Goal: Information Seeking & Learning: Learn about a topic

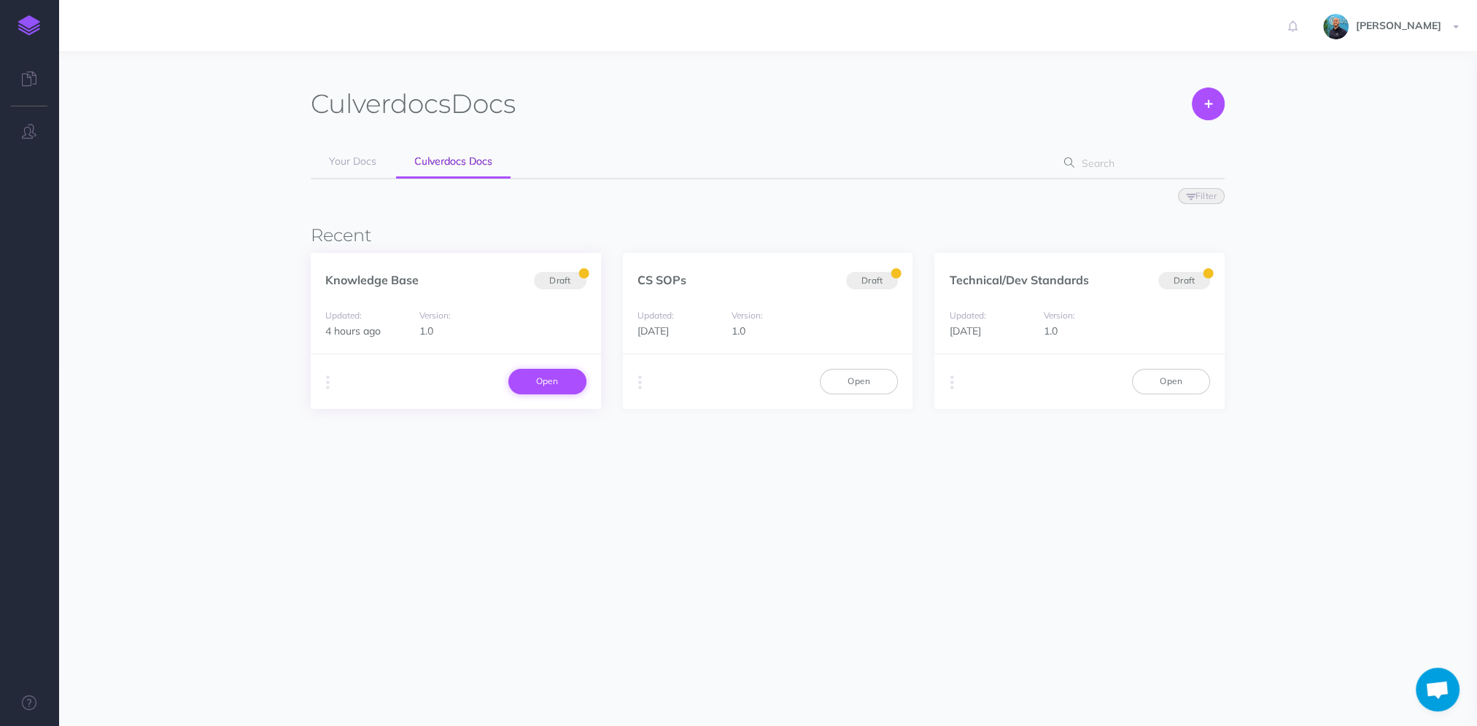
click at [569, 382] on link "Open" at bounding box center [547, 381] width 78 height 25
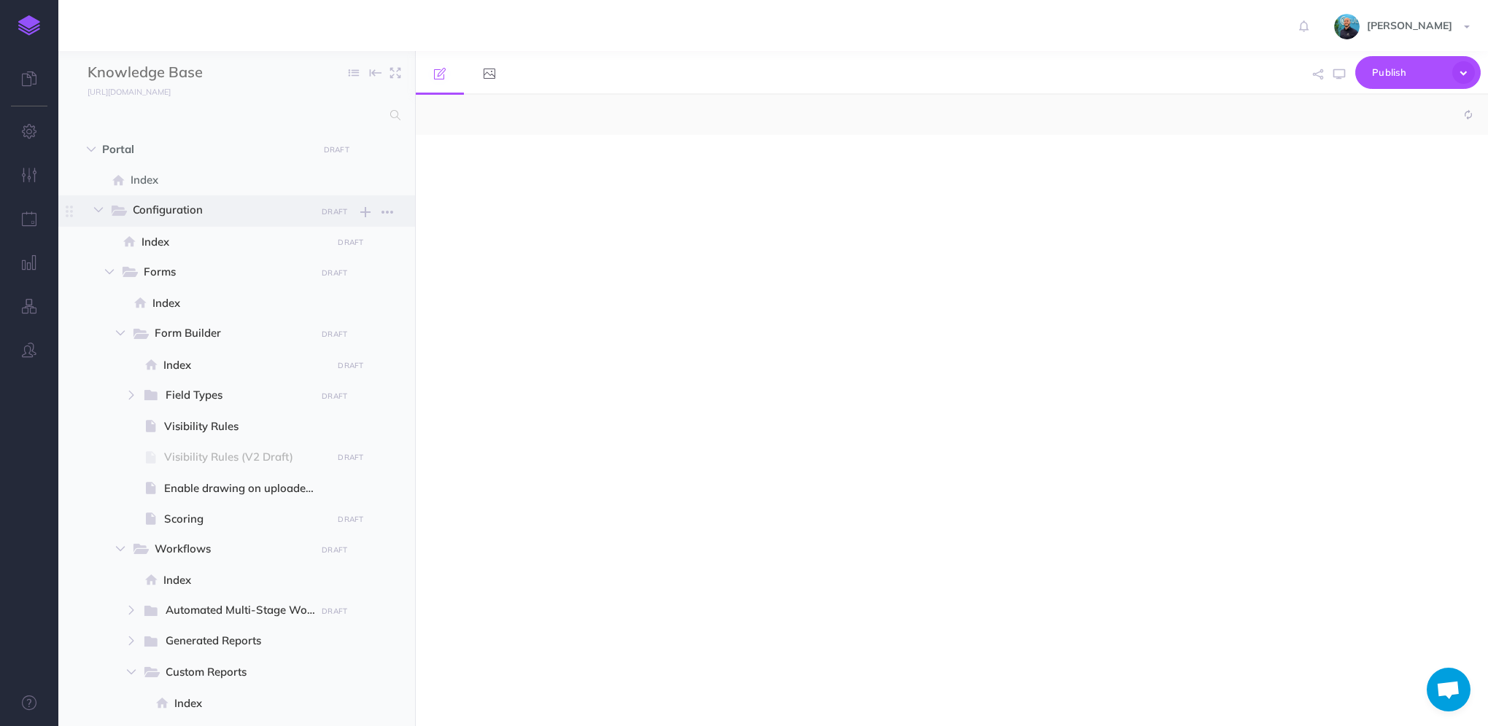
select select "null"
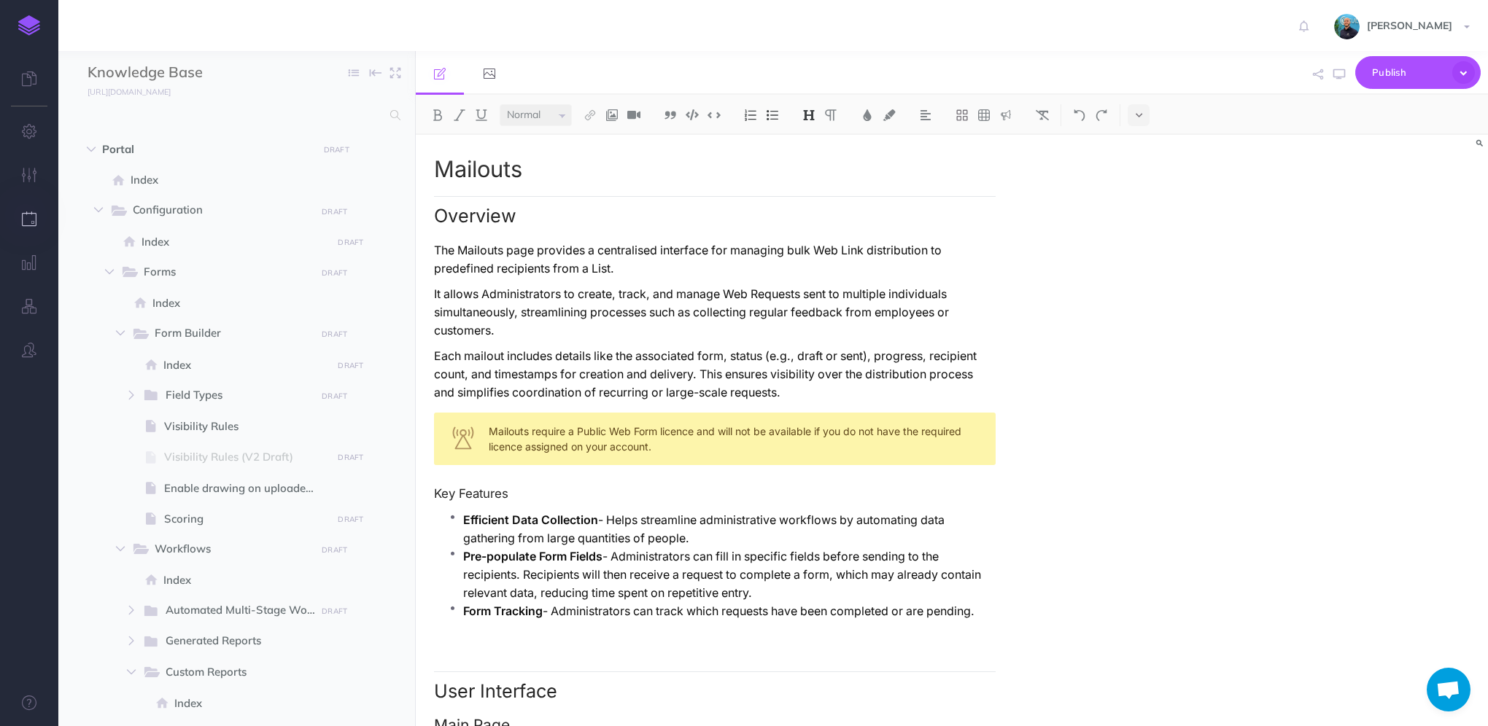
click at [26, 222] on icon "button" at bounding box center [29, 218] width 15 height 15
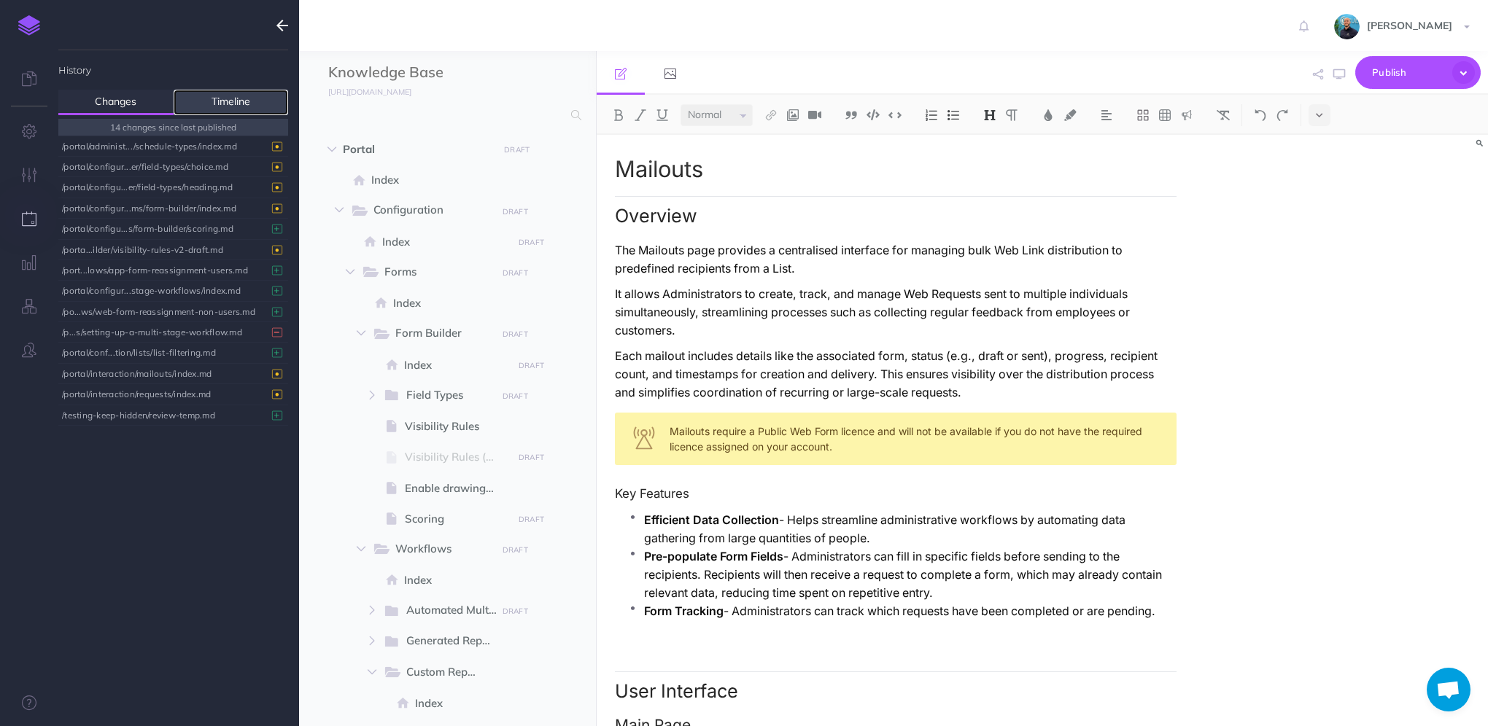
click at [233, 94] on link "Timeline" at bounding box center [231, 103] width 115 height 26
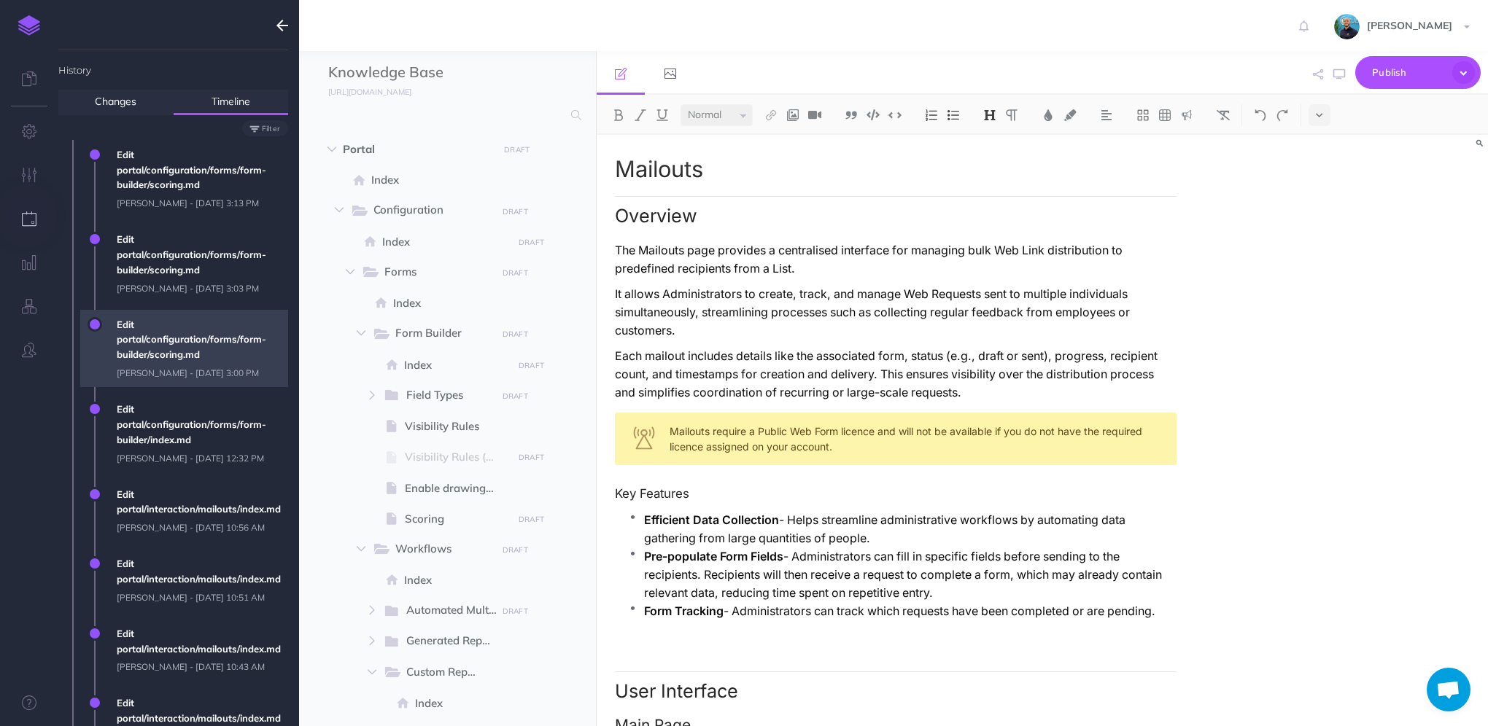
click at [152, 387] on span "Edit portal/configuration/forms/form-builder/scoring.md Lawrence Murrell - Fri,…" at bounding box center [198, 348] width 179 height 77
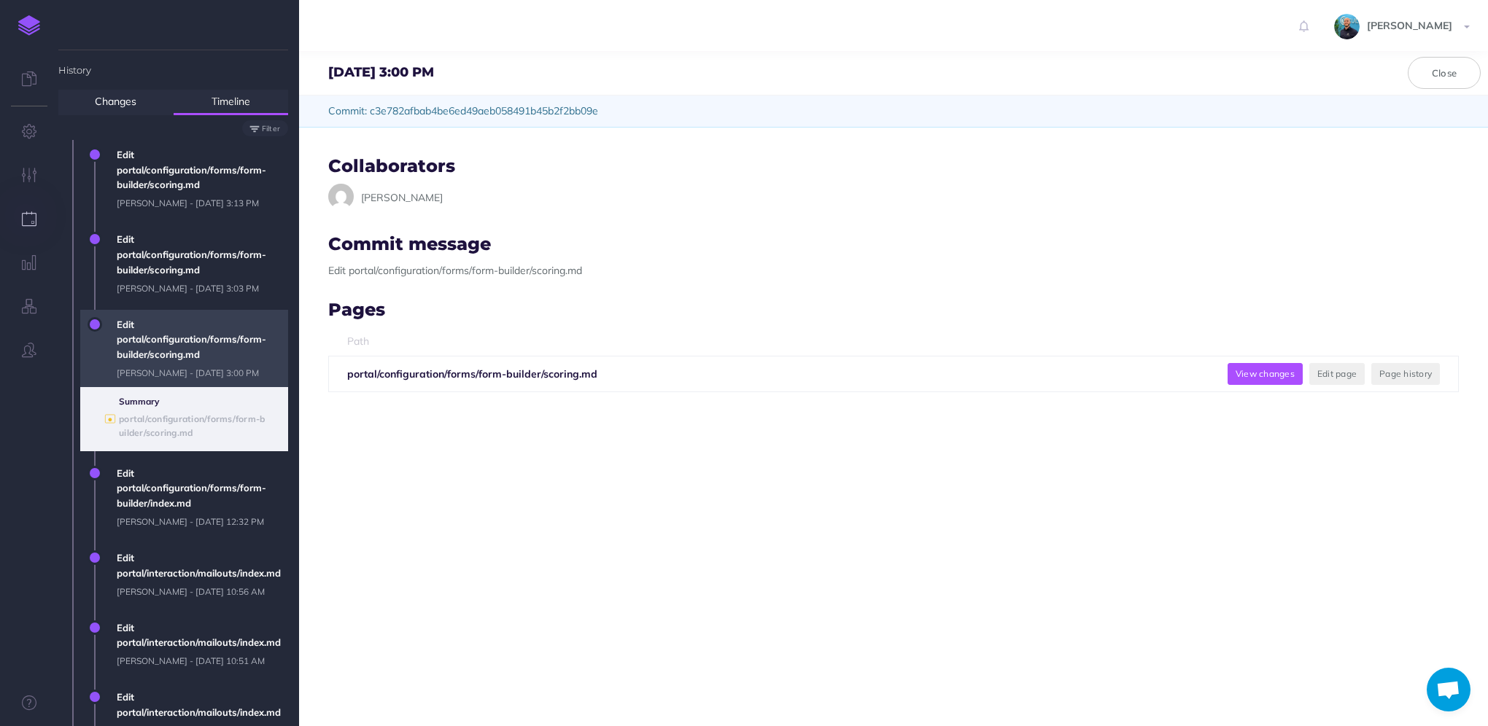
click at [1250, 373] on button "View changes" at bounding box center [1264, 374] width 75 height 22
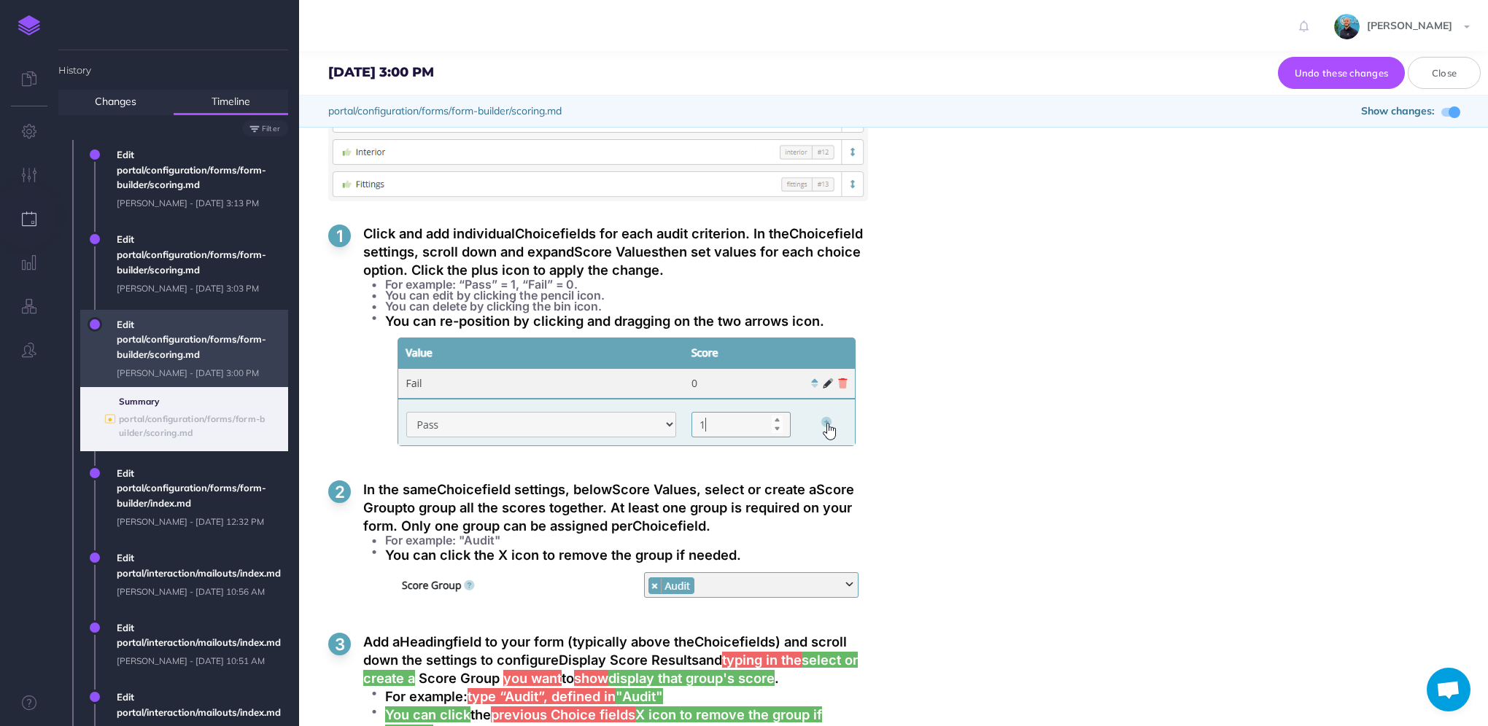
scroll to position [2480, 0]
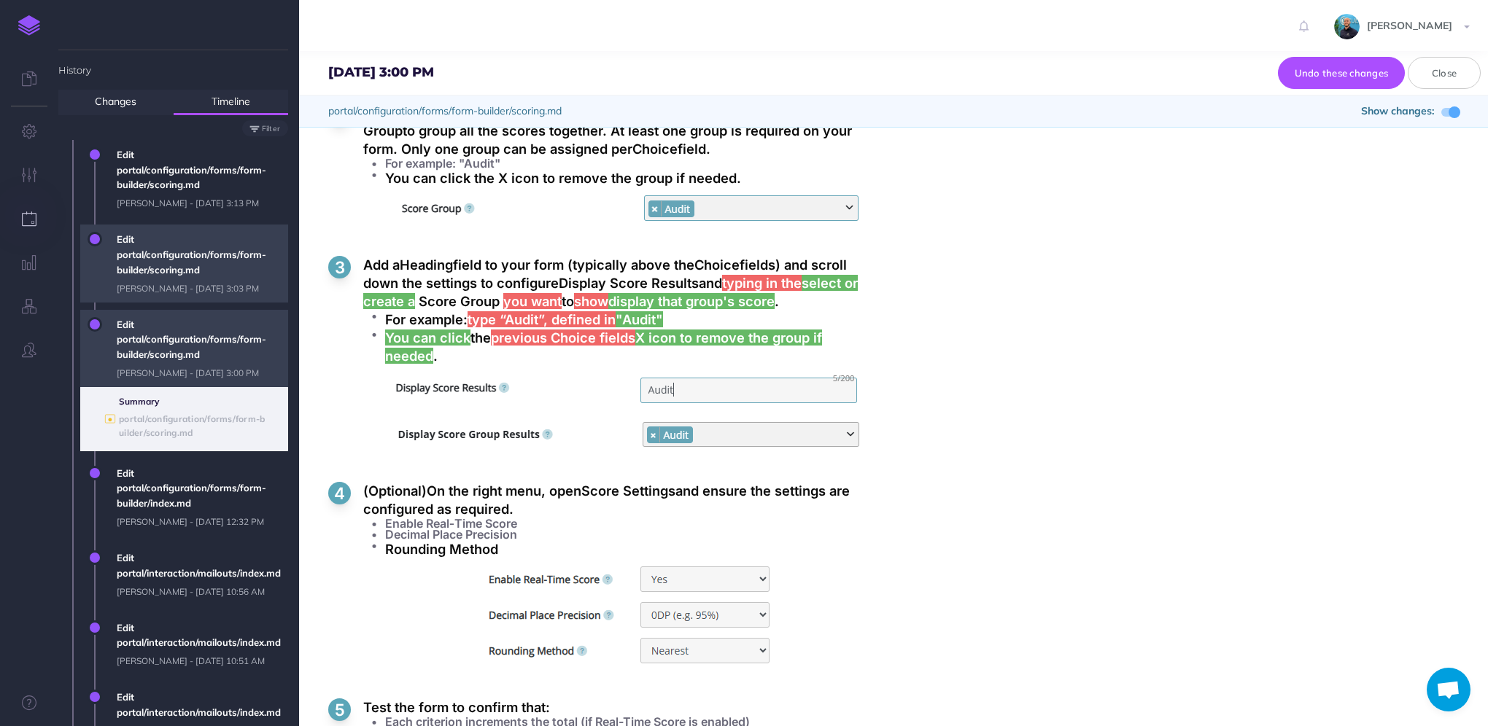
click at [181, 290] on span "Edit portal/configuration/forms/form-builder/scoring.md Lawrence Murrell - Fri,…" at bounding box center [198, 263] width 179 height 77
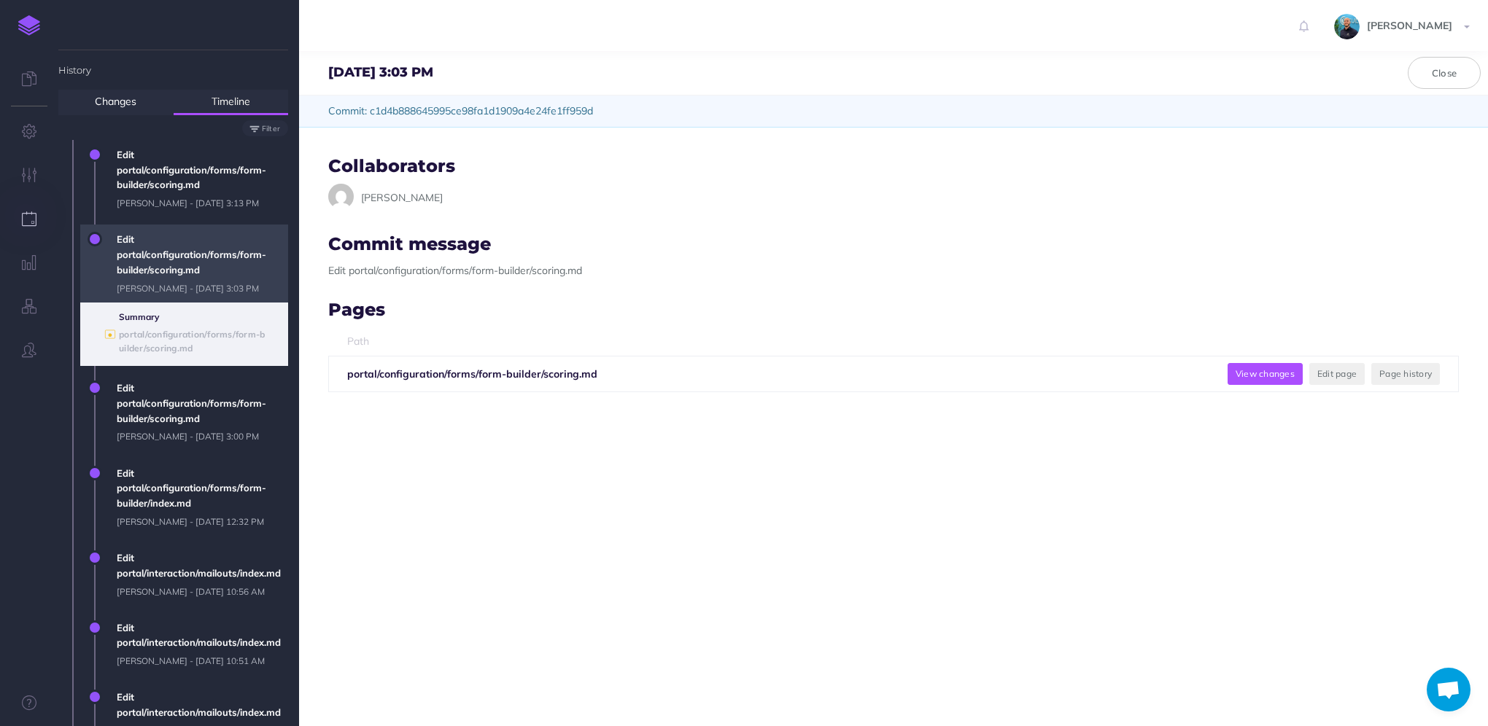
click at [1278, 376] on button "View changes" at bounding box center [1264, 374] width 75 height 22
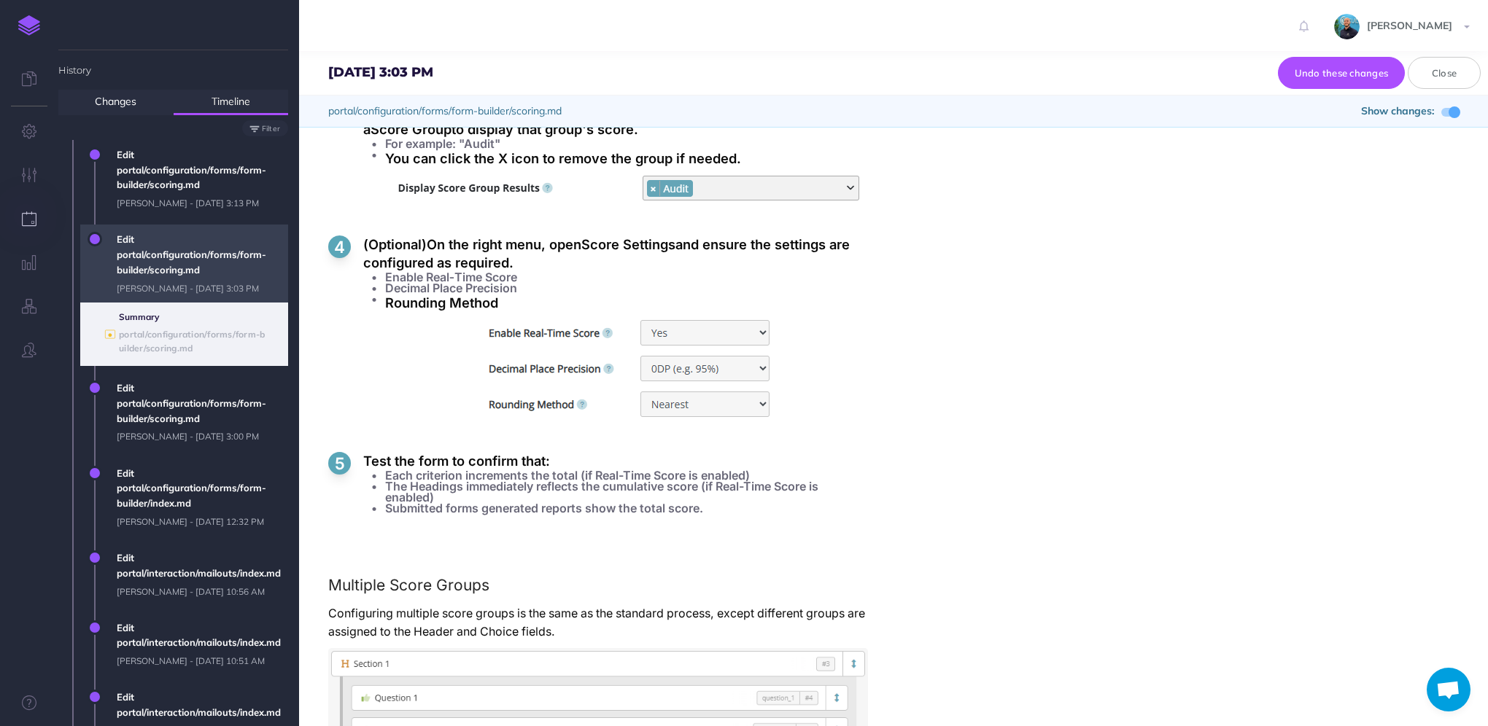
scroll to position [2917, 0]
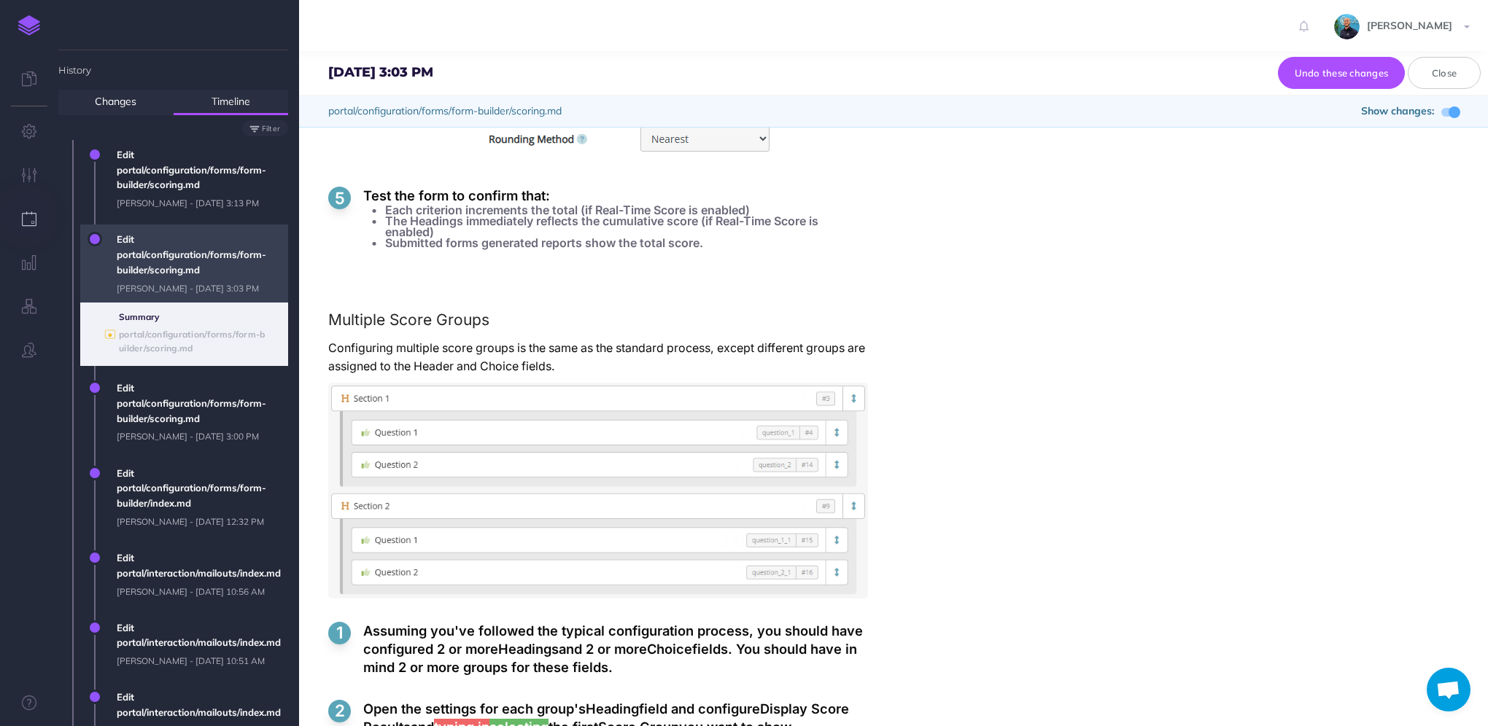
drag, startPoint x: 1119, startPoint y: 389, endPoint x: 959, endPoint y: 370, distance: 161.6
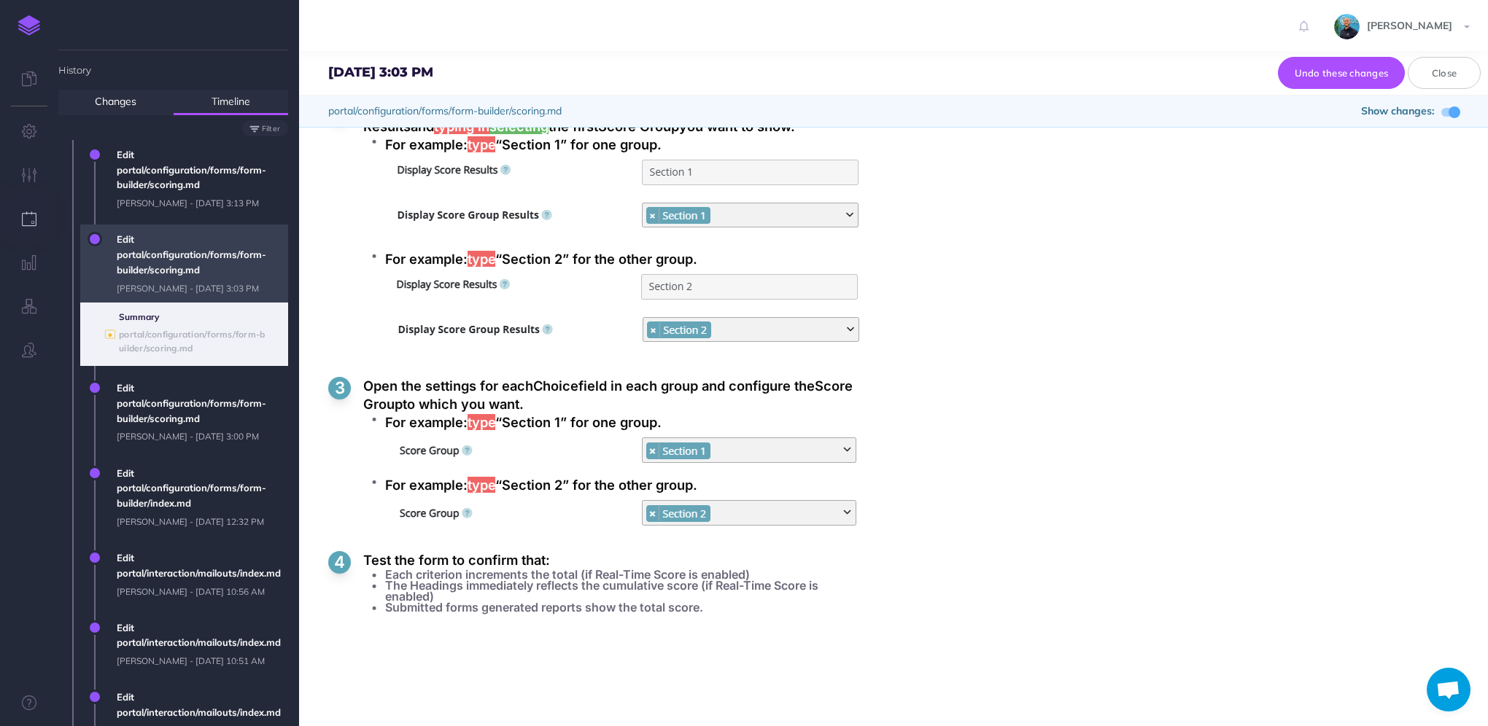
scroll to position [3538, 0]
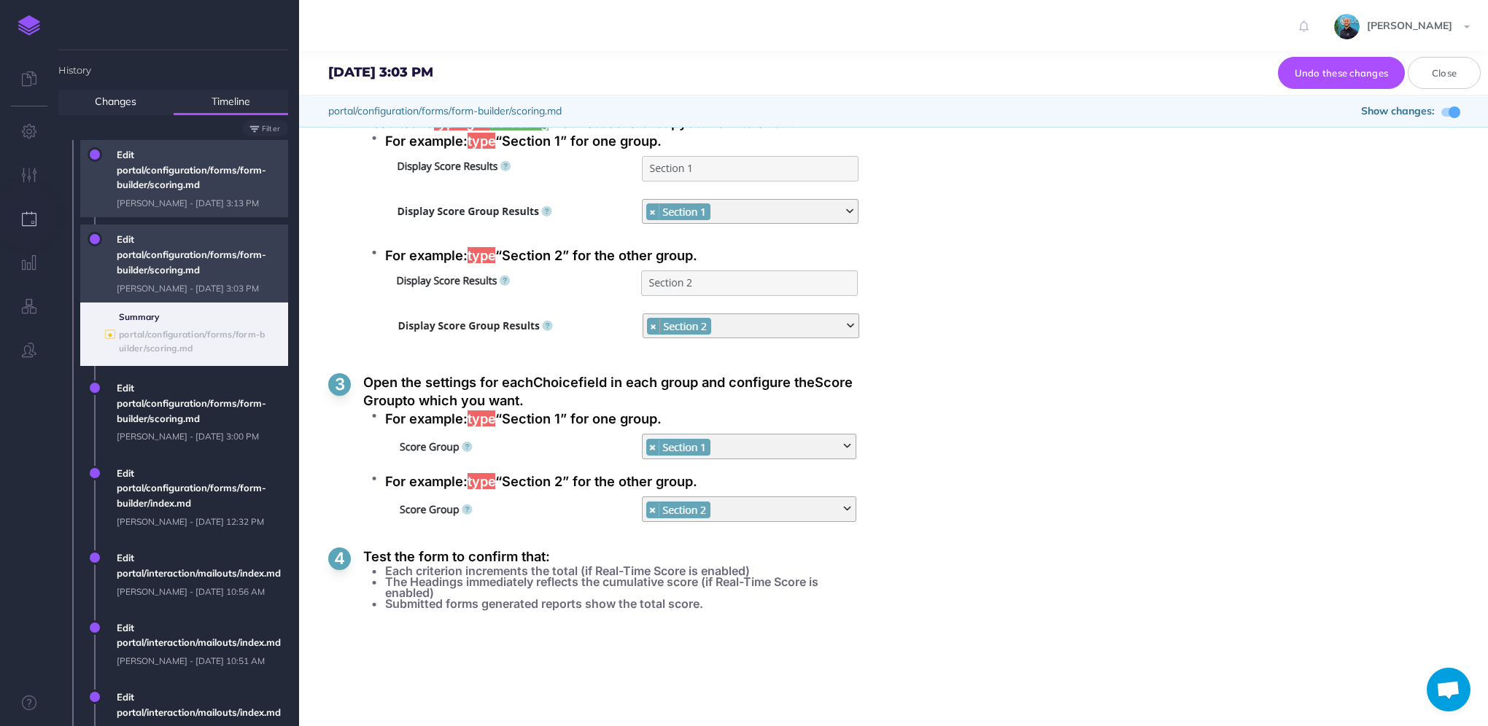
click at [147, 202] on span "Edit portal/configuration/forms/form-builder/scoring.md Lawrence Murrell - Fri,…" at bounding box center [198, 178] width 179 height 77
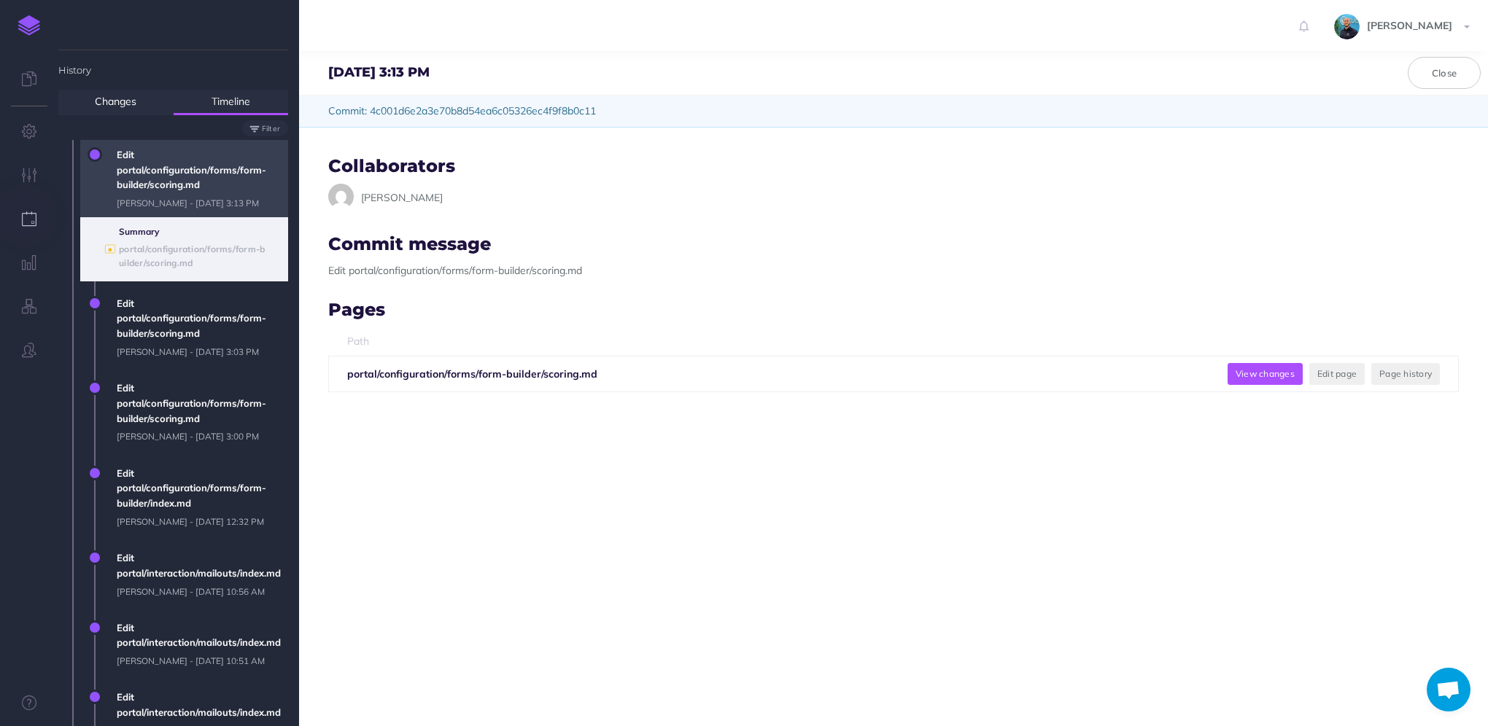
click at [1233, 378] on button "View changes" at bounding box center [1264, 374] width 75 height 22
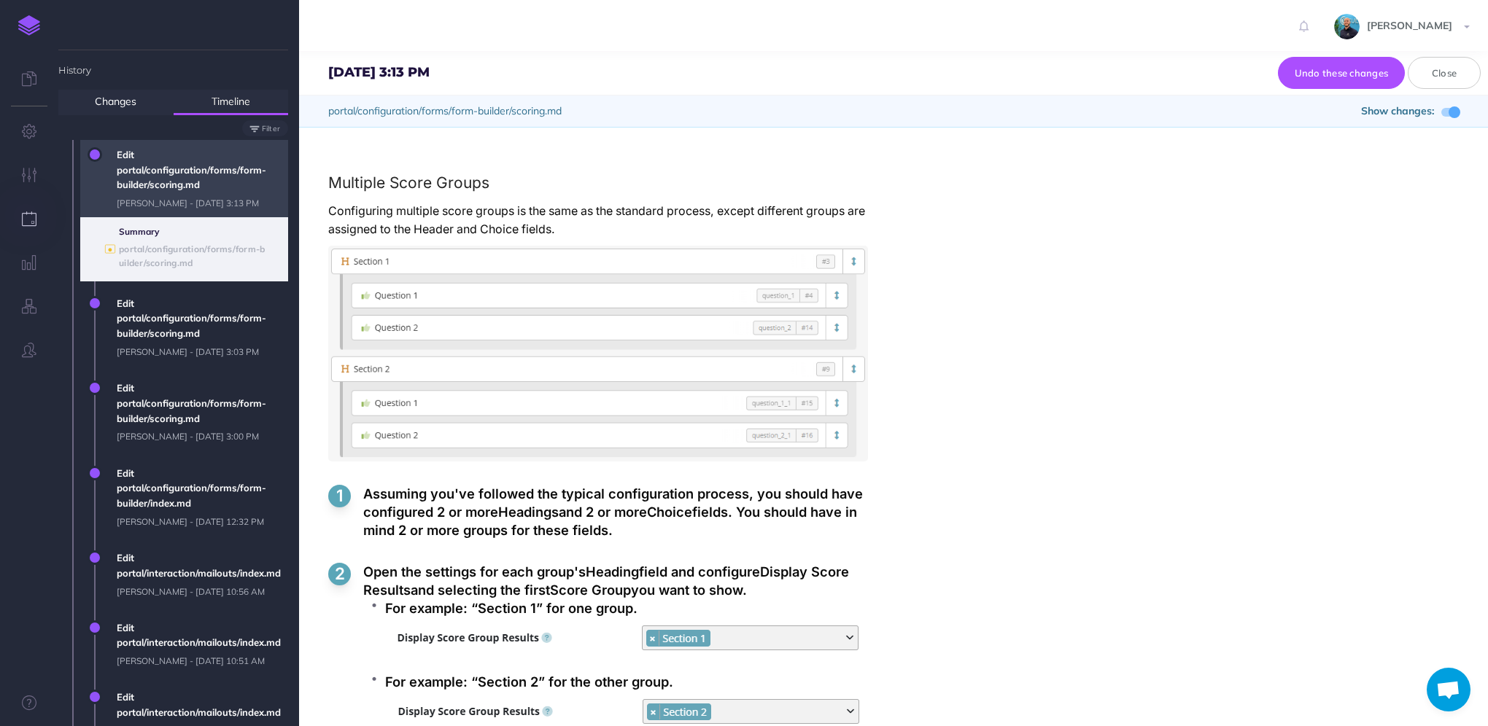
scroll to position [3474, 0]
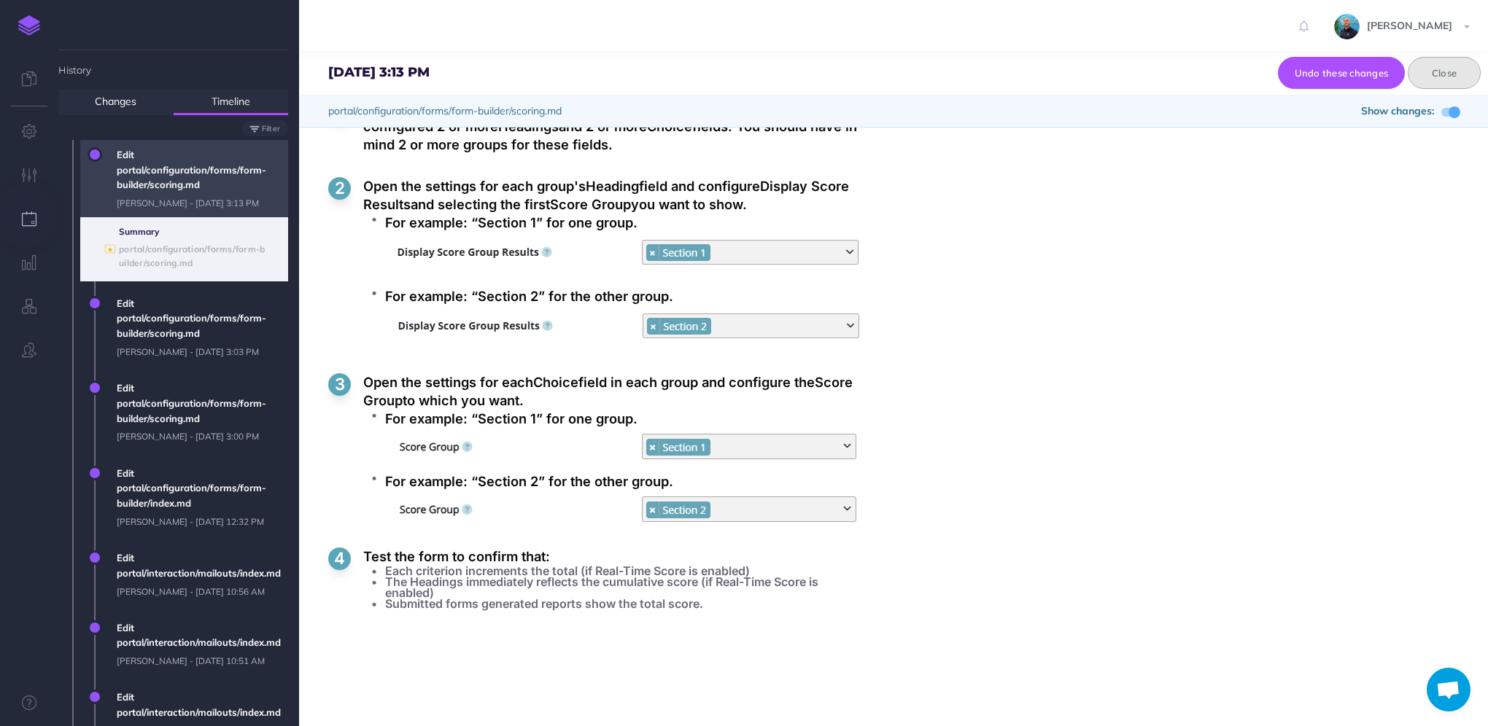
click at [1446, 85] on button "Close" at bounding box center [1443, 73] width 73 height 32
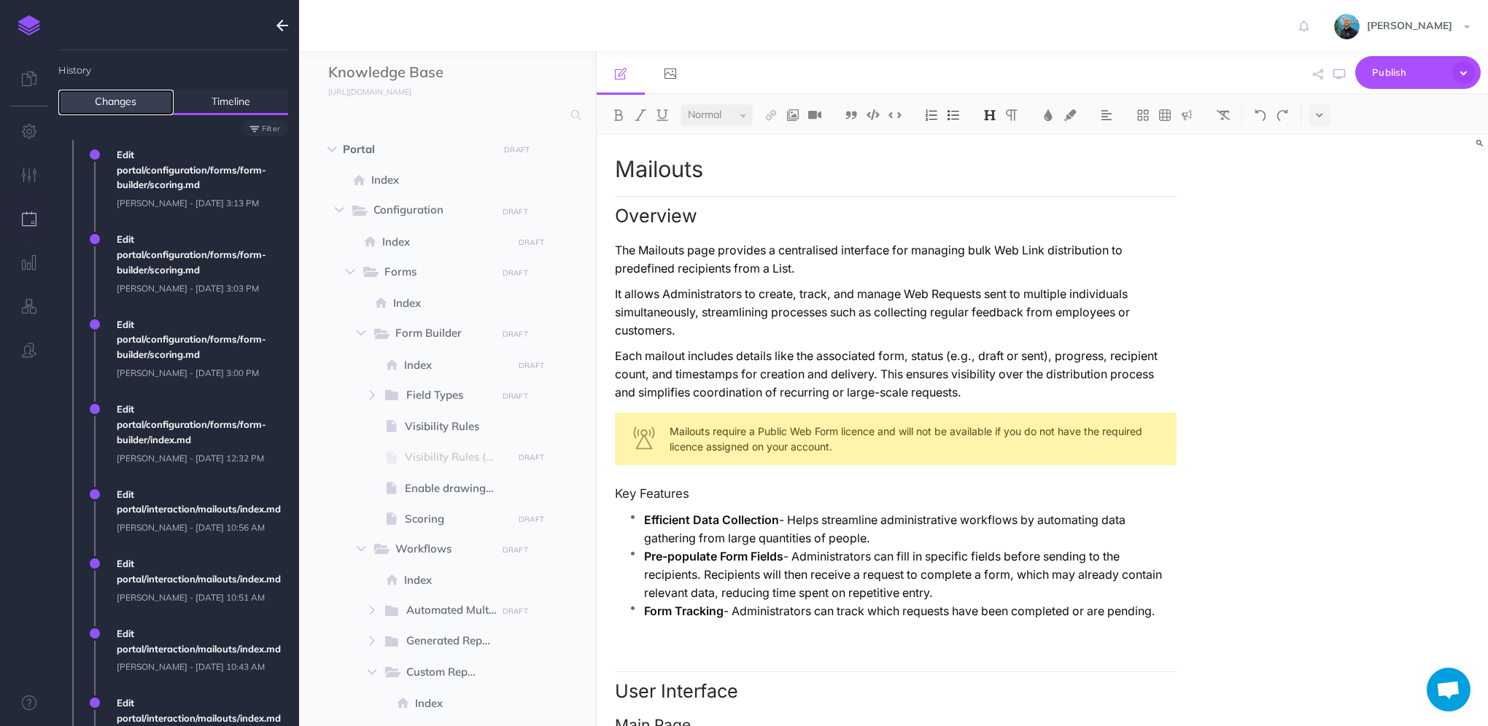
click at [113, 100] on link "Changes" at bounding box center [115, 103] width 115 height 26
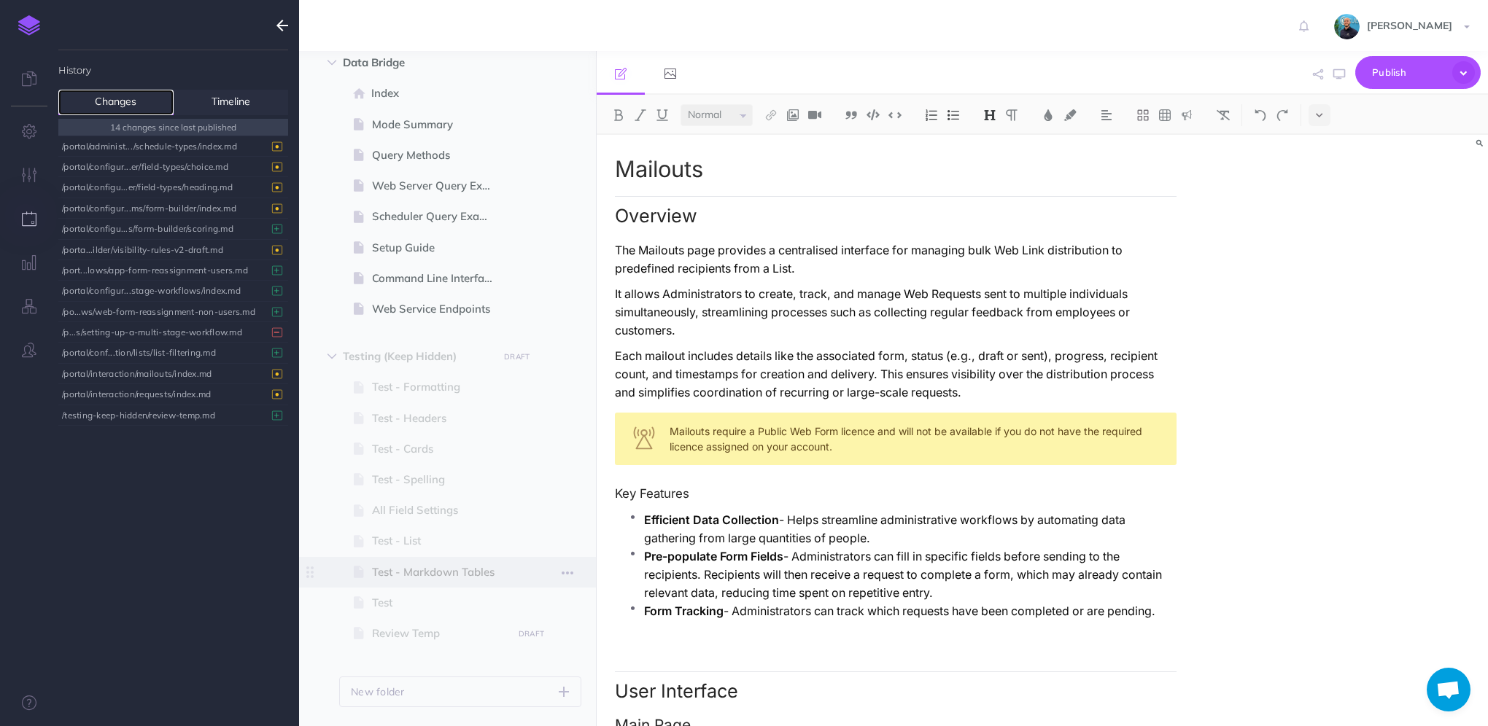
scroll to position [2283, 0]
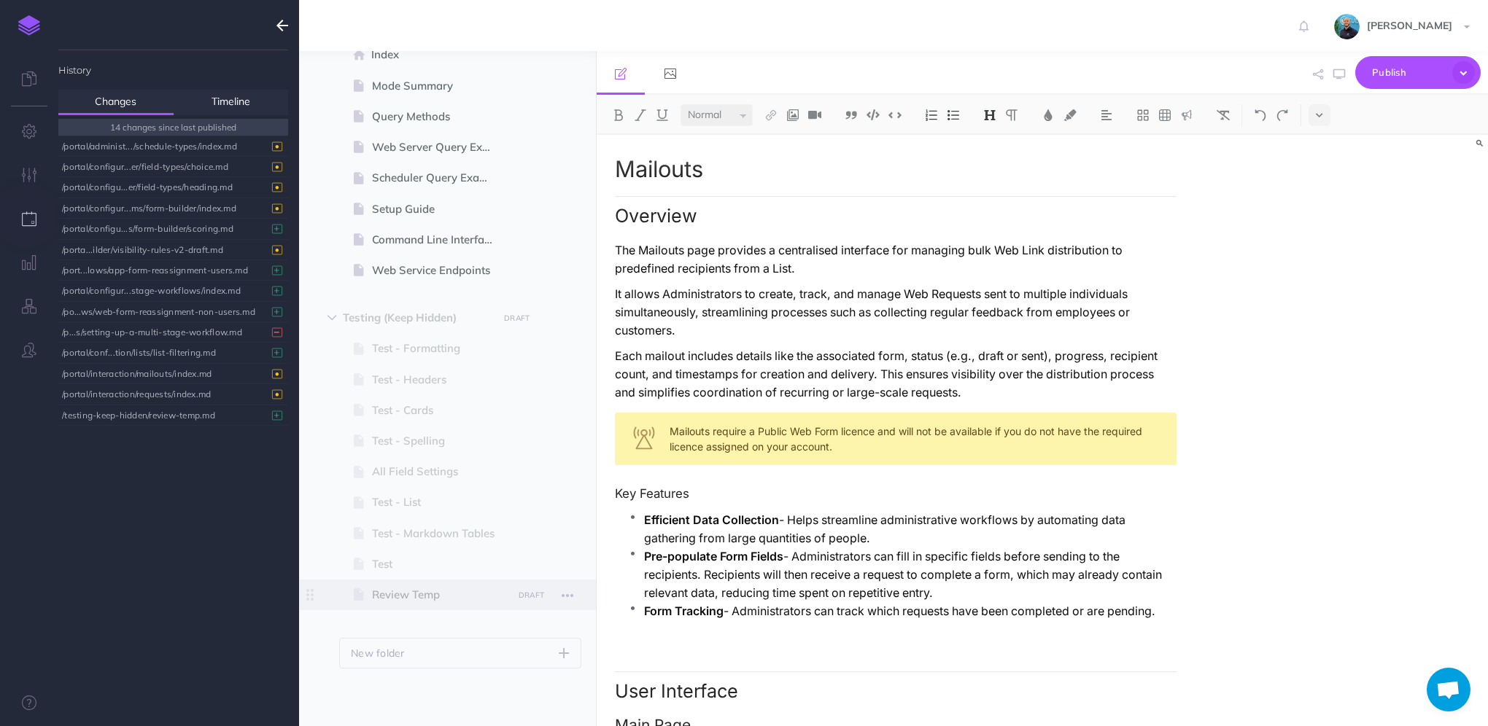
click at [450, 604] on span at bounding box center [447, 595] width 297 height 31
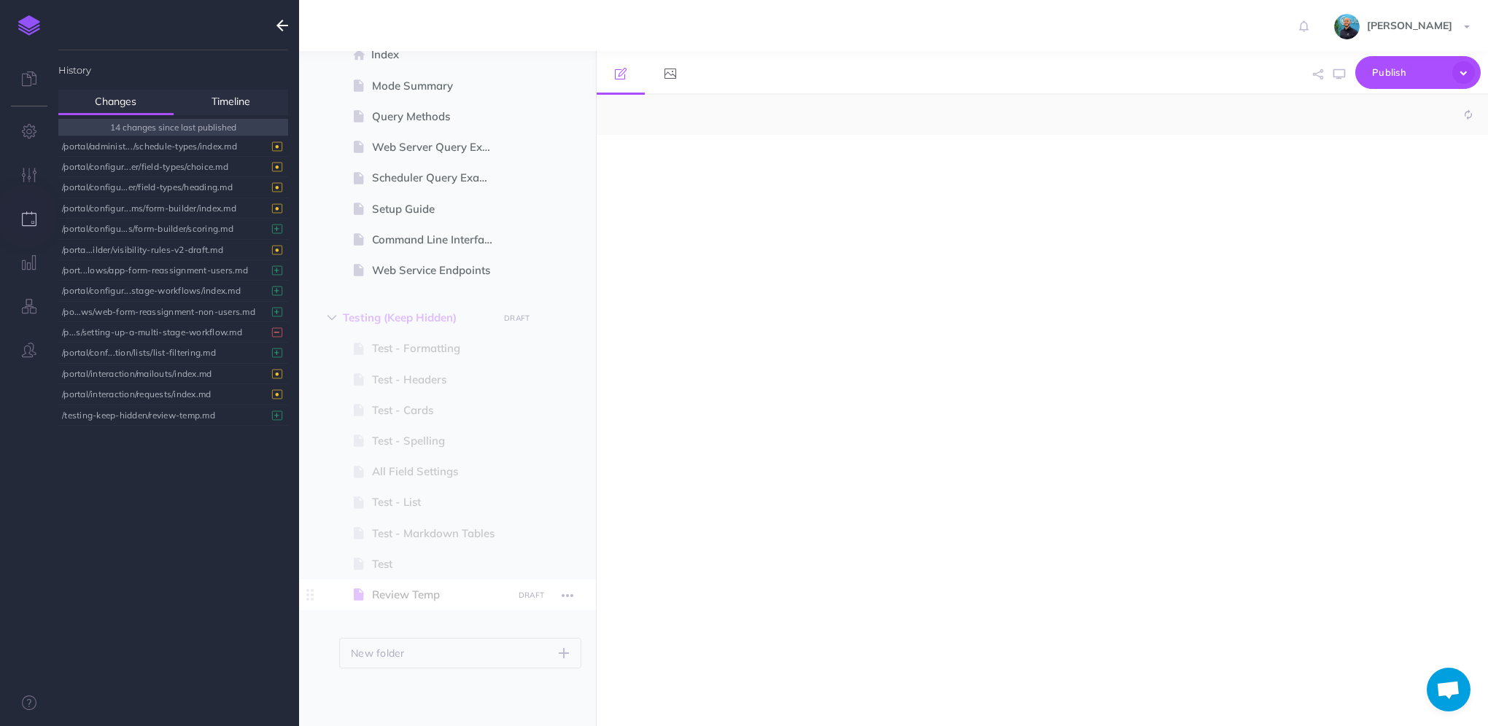
select select "null"
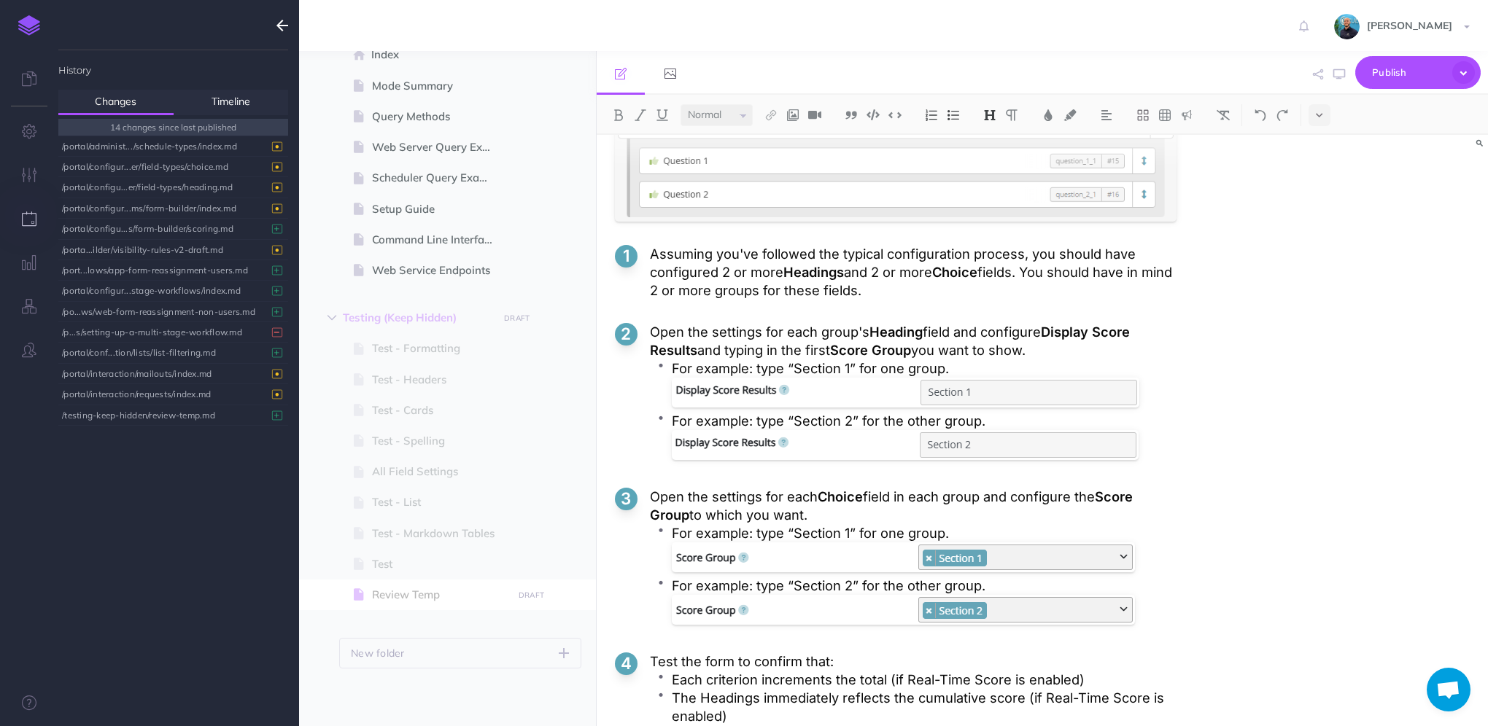
scroll to position [3506, 0]
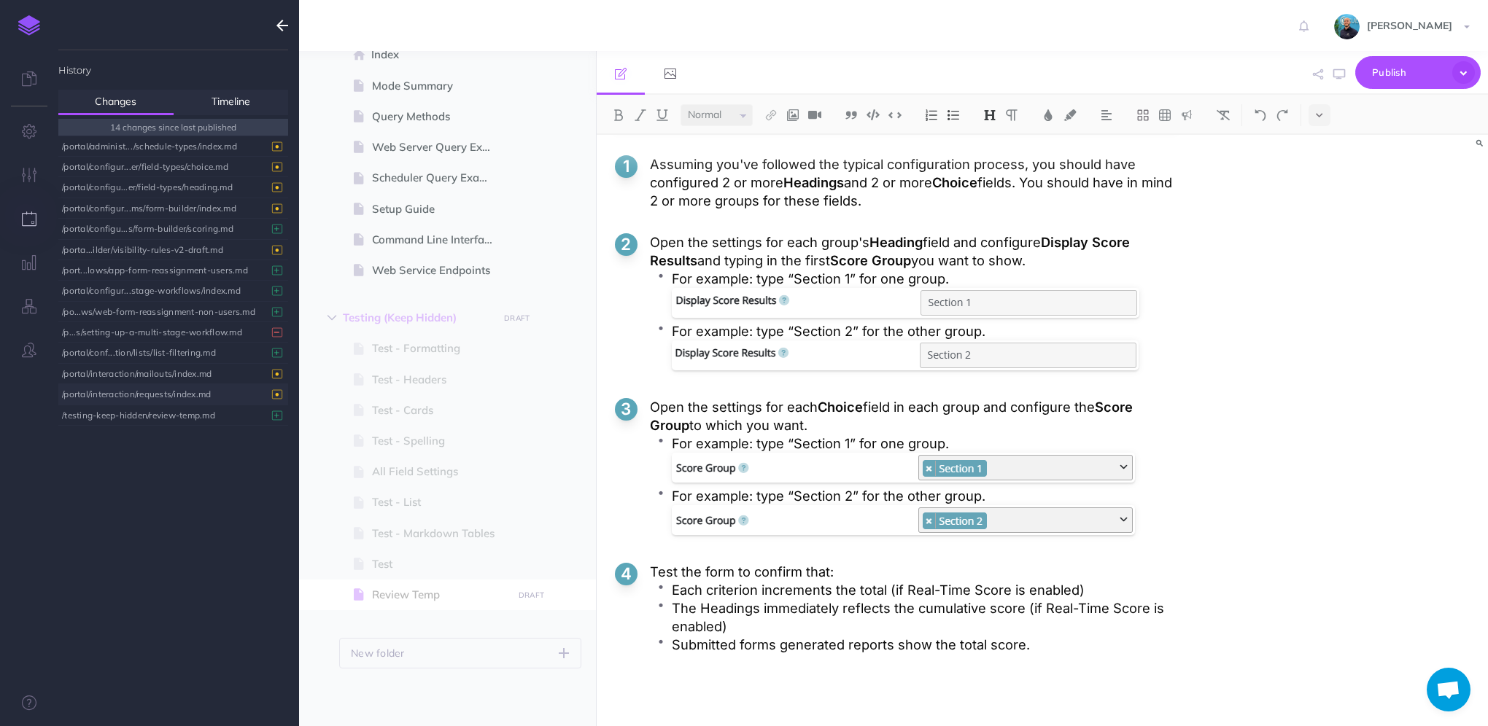
click at [145, 394] on div "/portal/interaction/requests/index.md" at bounding box center [169, 394] width 215 height 20
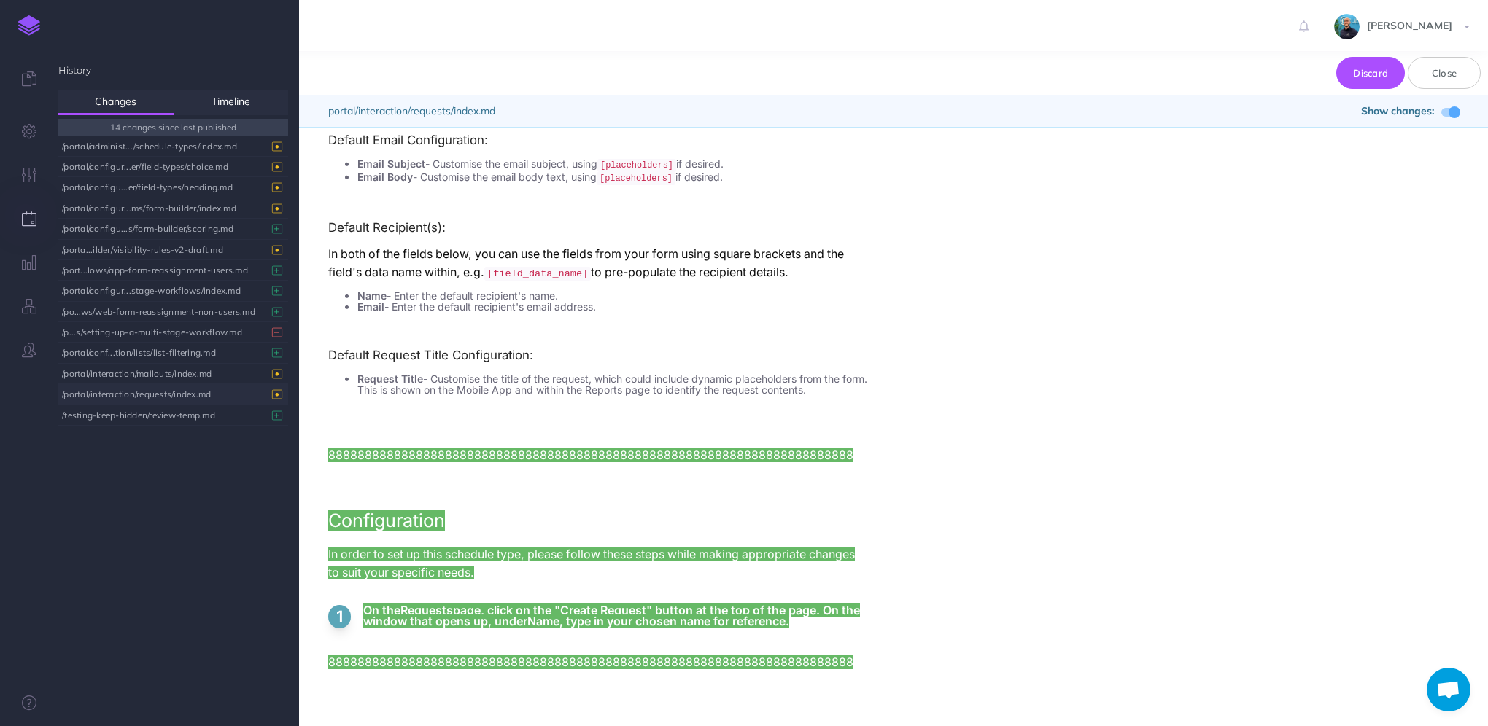
scroll to position [2942, 0]
click at [159, 147] on div "/portal/administ.../schedule-types/index.md" at bounding box center [169, 146] width 215 height 20
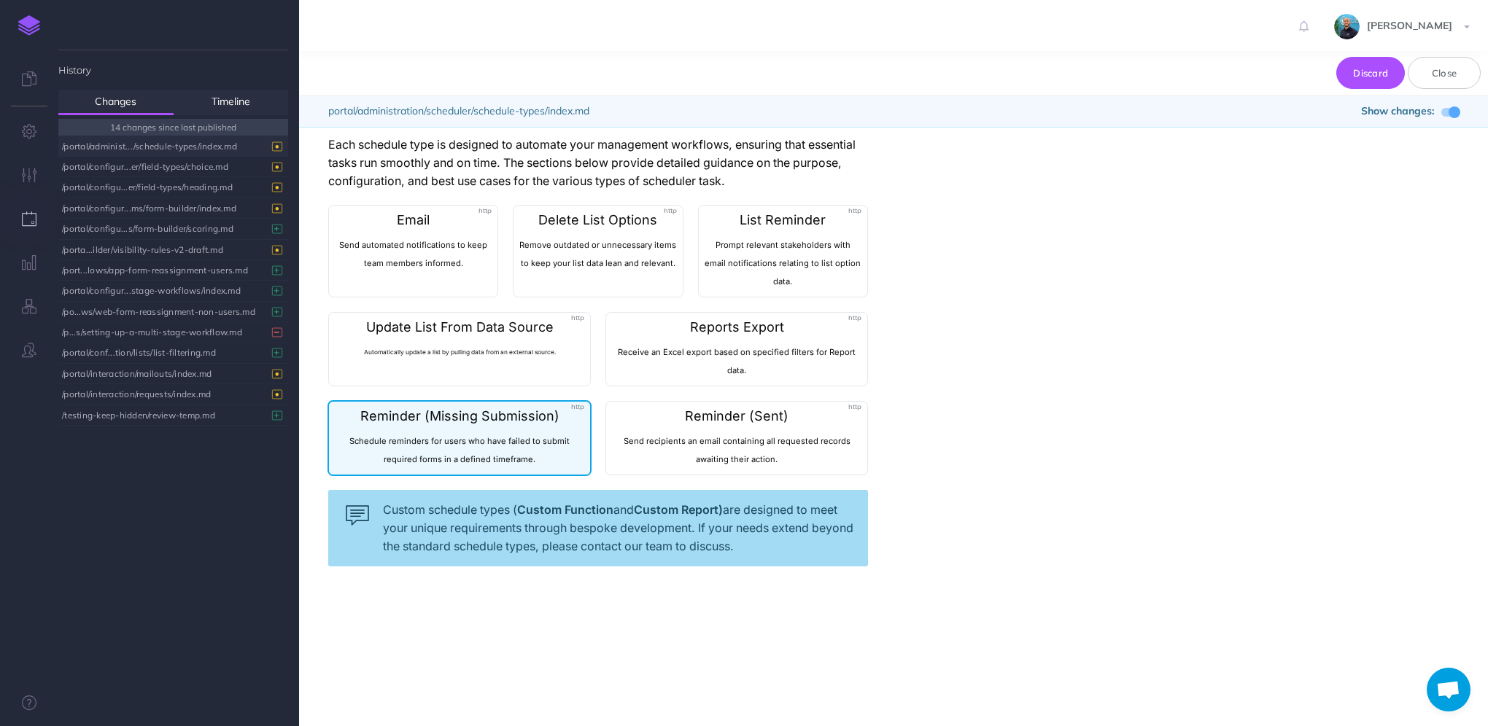
scroll to position [0, 0]
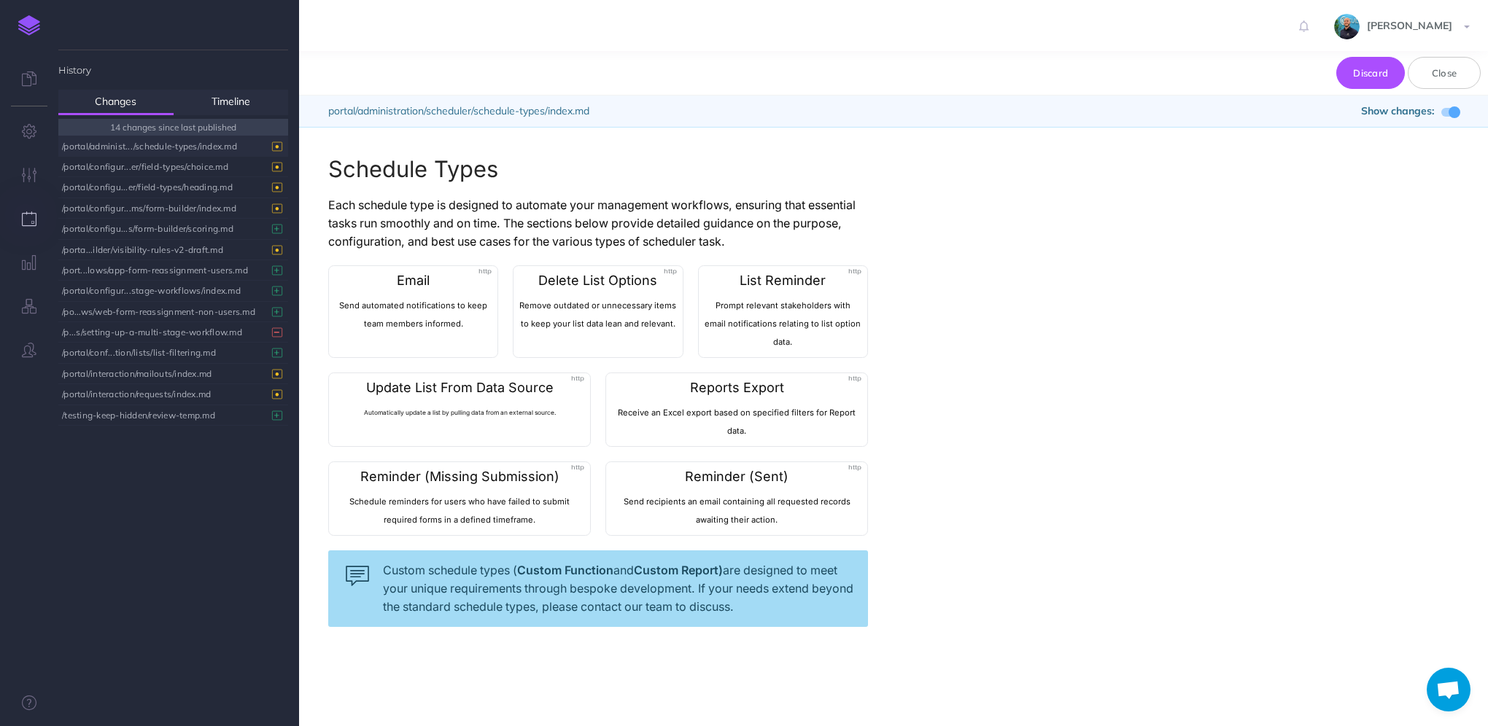
click at [1448, 112] on span at bounding box center [1454, 112] width 12 height 12
click at [1448, 112] on span at bounding box center [1446, 112] width 12 height 12
click at [153, 165] on div "/portal/configur...er/field-types/choice.md" at bounding box center [169, 167] width 215 height 20
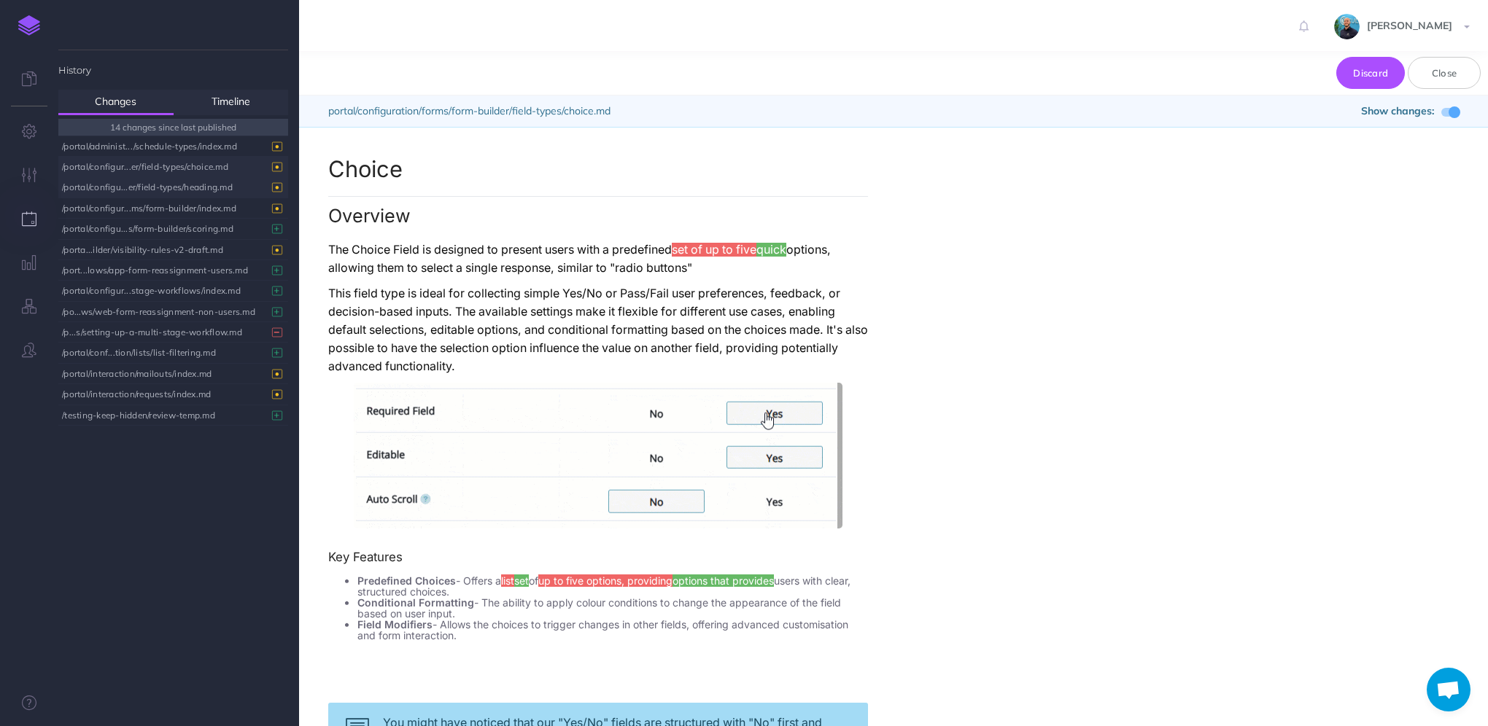
click at [143, 182] on div "/portal/configu...er/field-types/heading.md" at bounding box center [169, 187] width 215 height 20
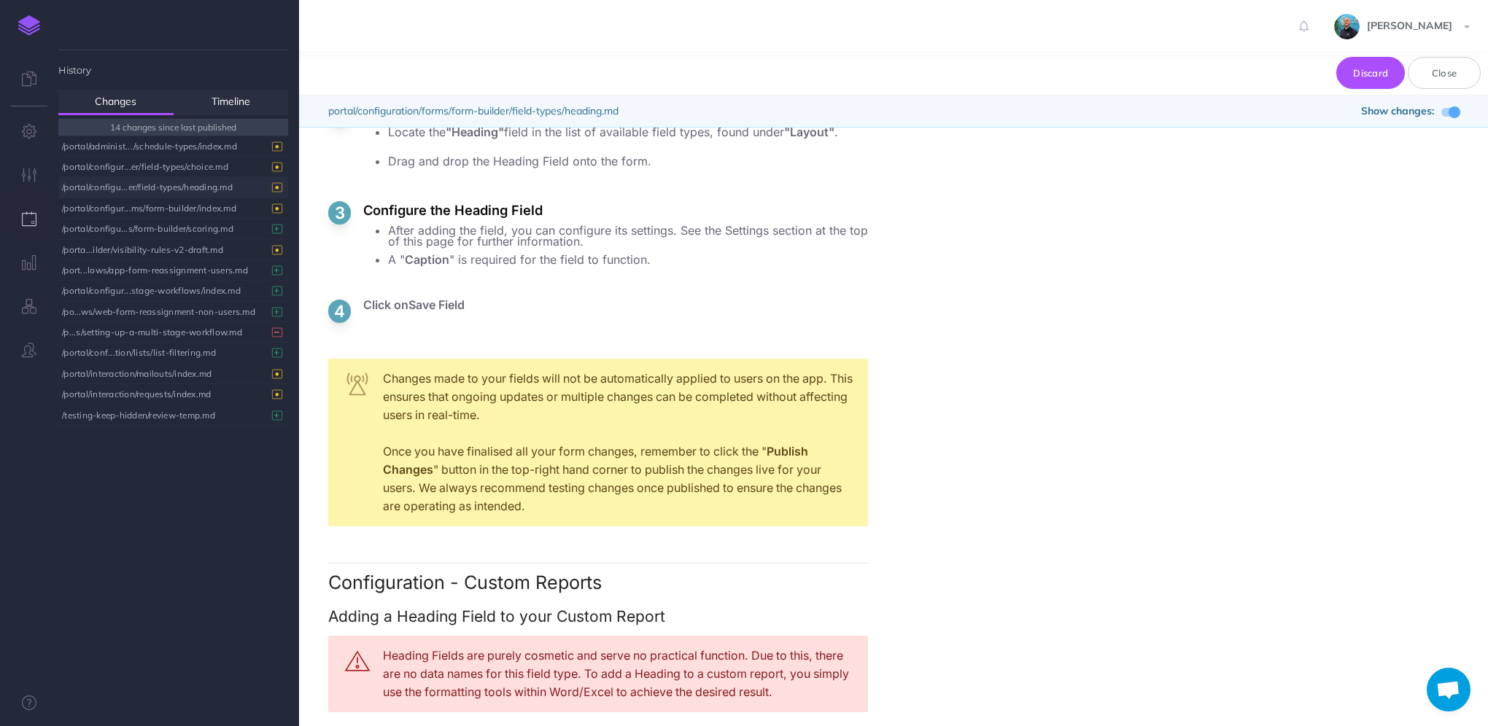
scroll to position [1909, 0]
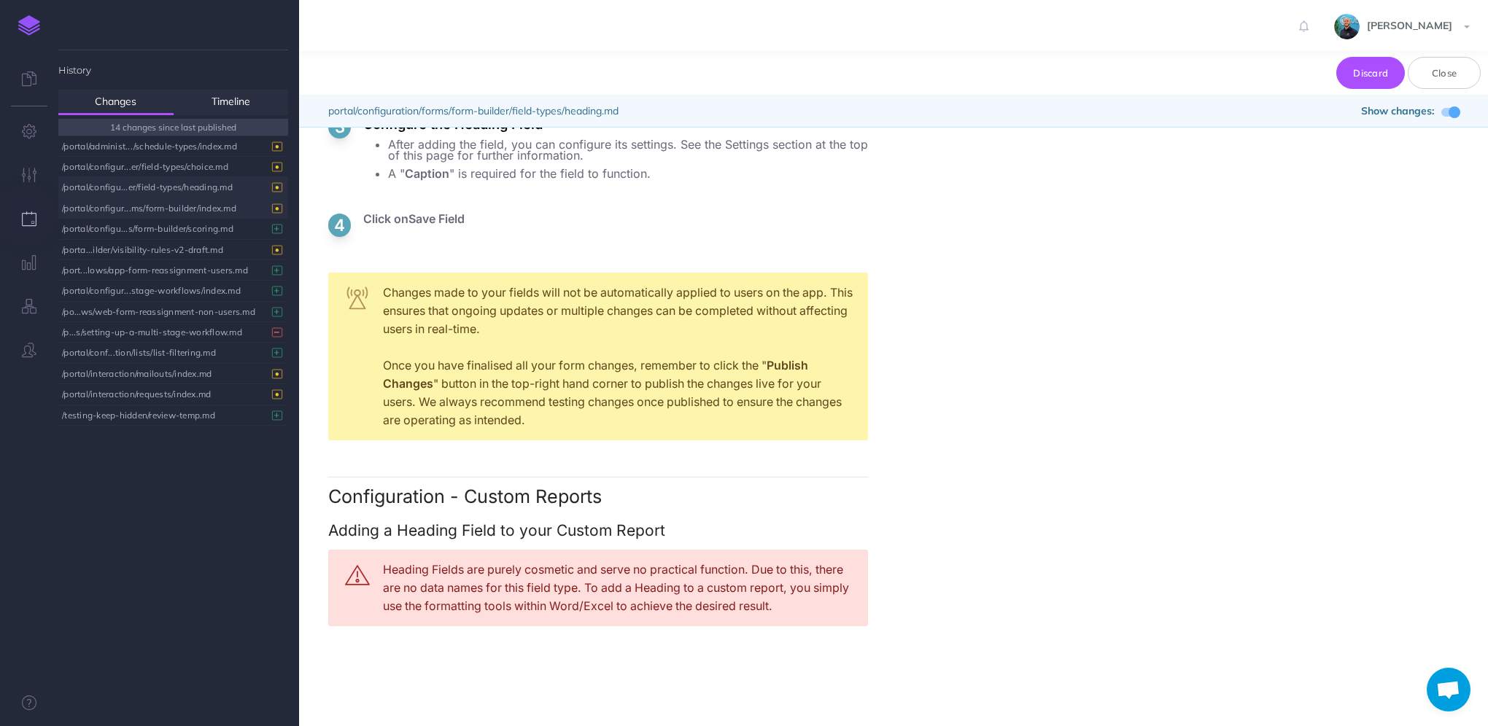
click at [150, 206] on div "/portal/configur...ms/form-builder/index.md" at bounding box center [169, 208] width 215 height 20
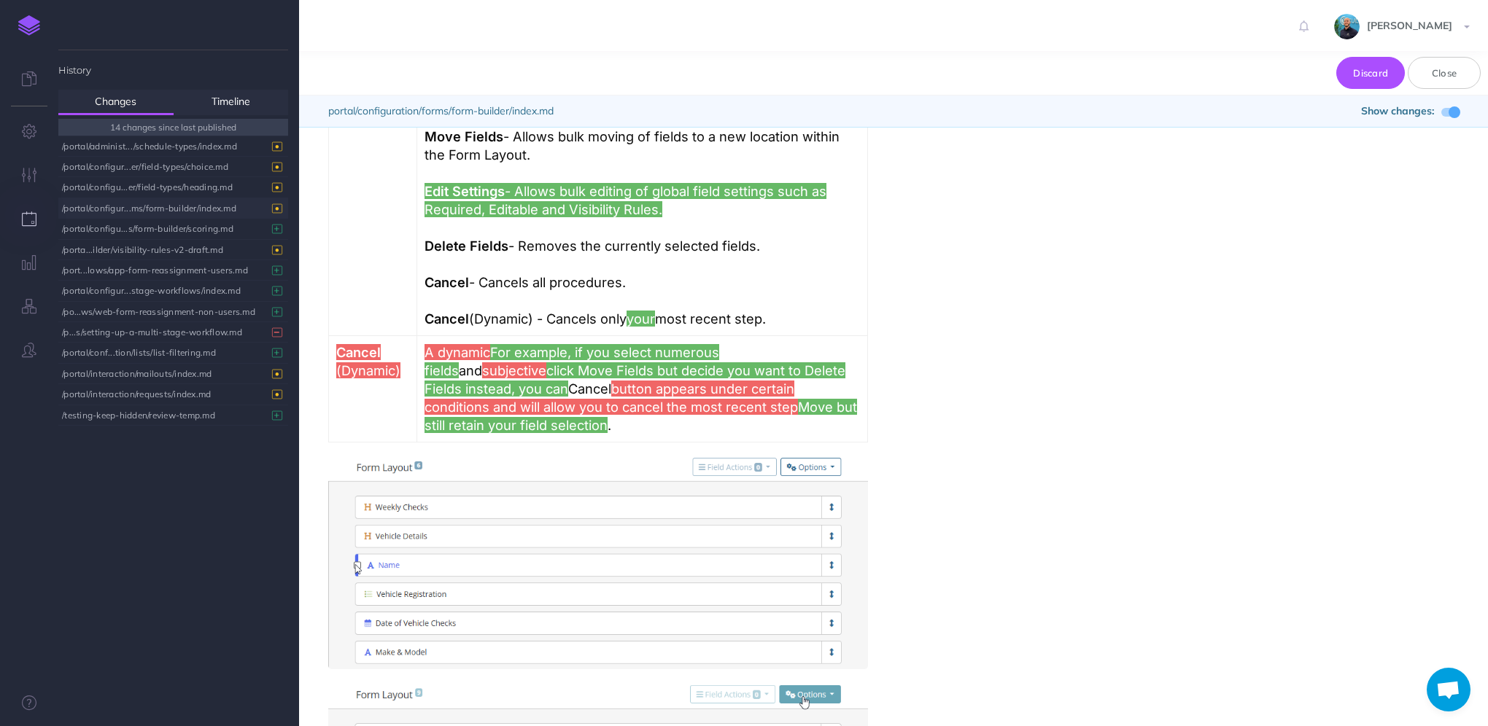
scroll to position [2552, 0]
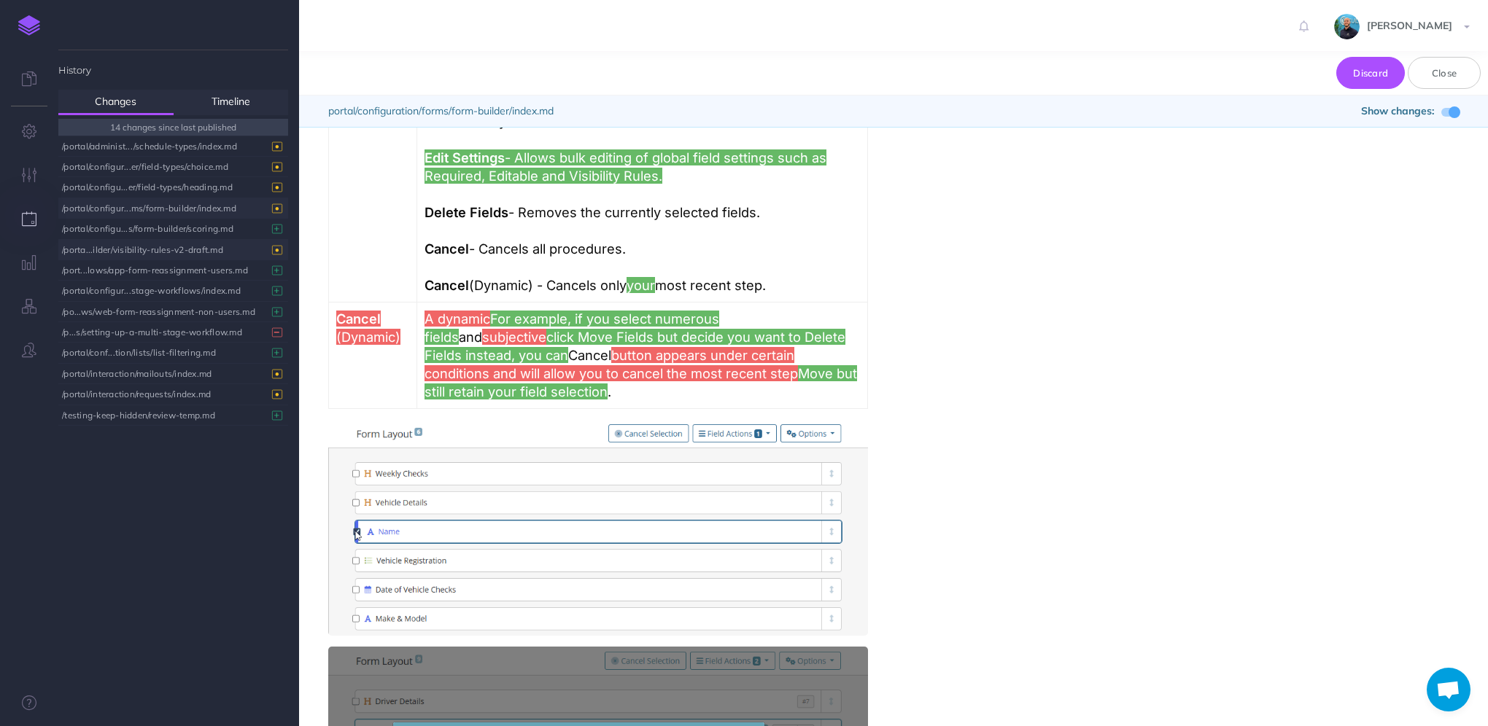
click at [191, 249] on div "/porta...ilder/visibility-rules-v2-draft.md" at bounding box center [169, 250] width 215 height 20
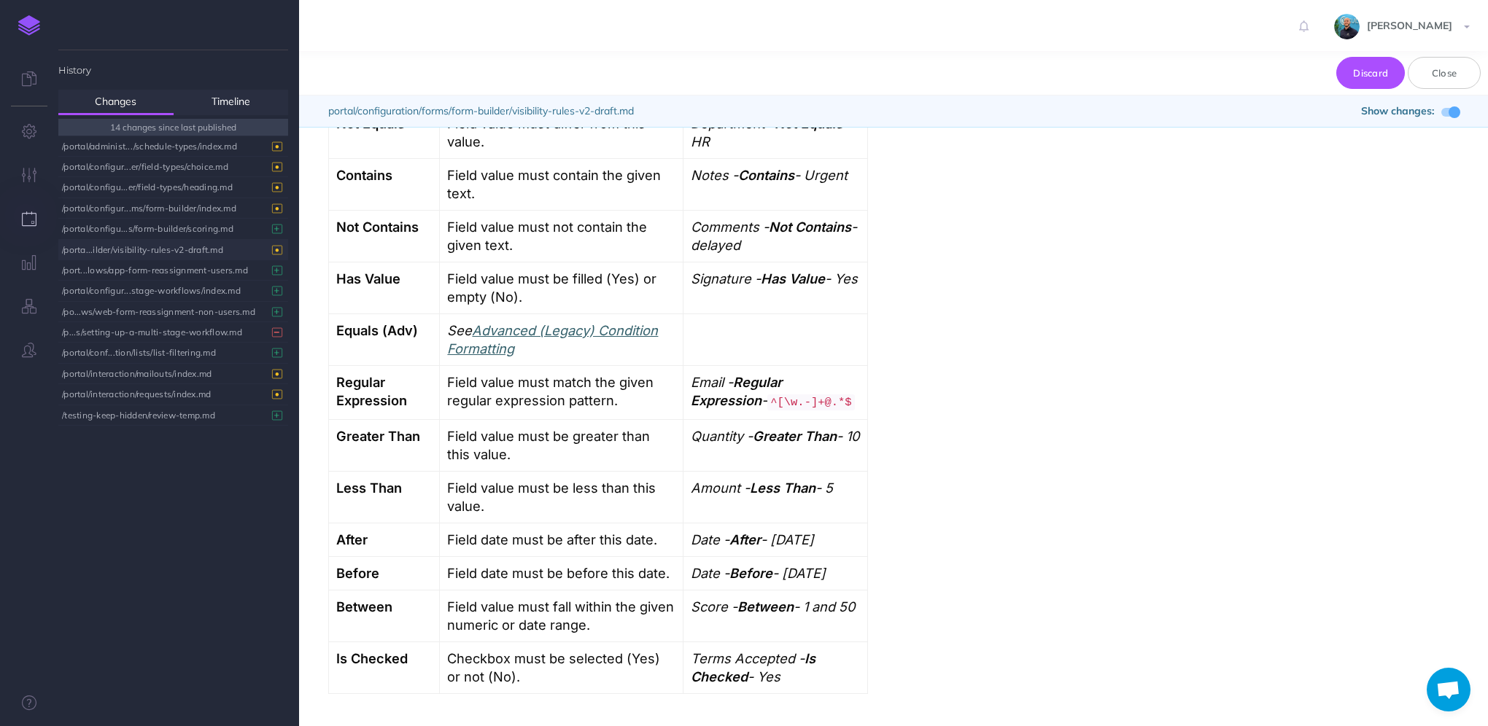
scroll to position [1313, 0]
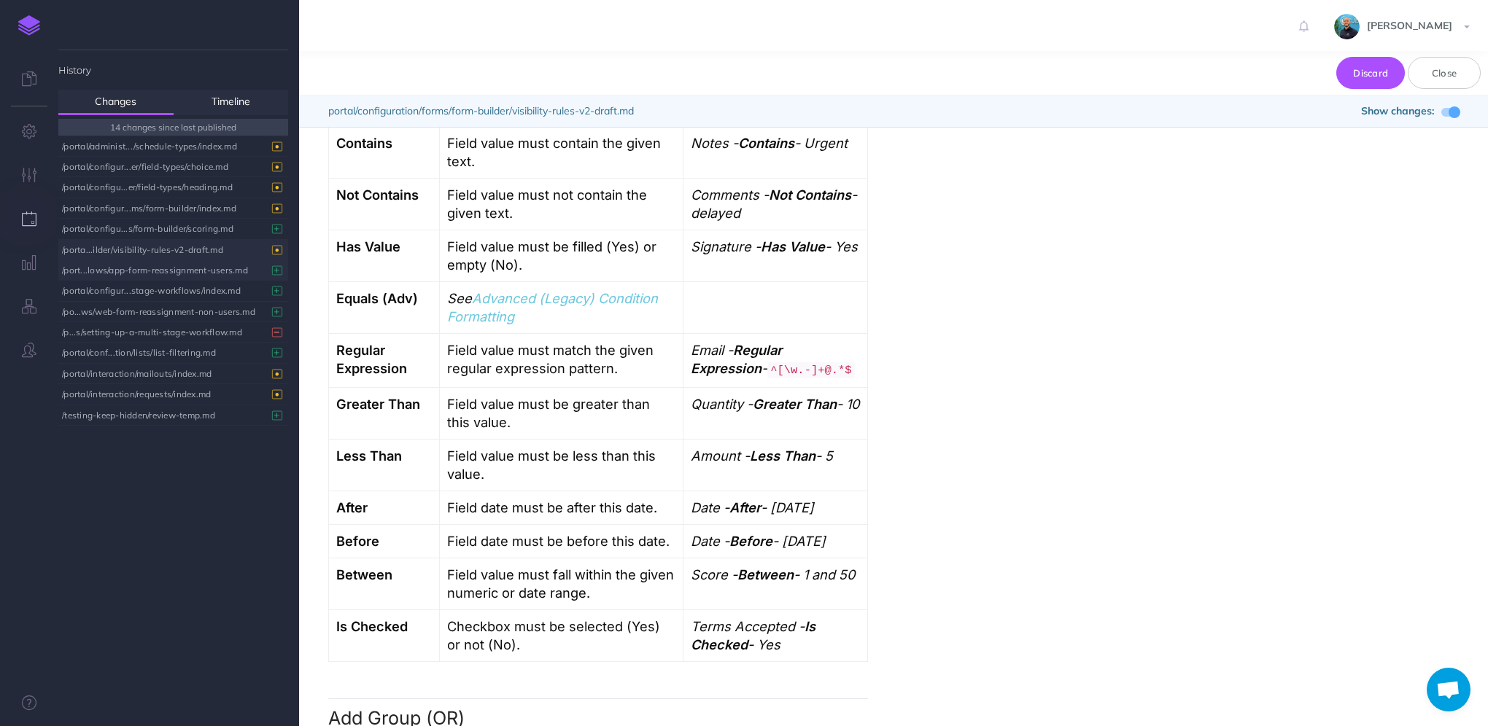
click at [149, 269] on div "/port...lows/app-form-reassignment-users.md" at bounding box center [169, 270] width 215 height 20
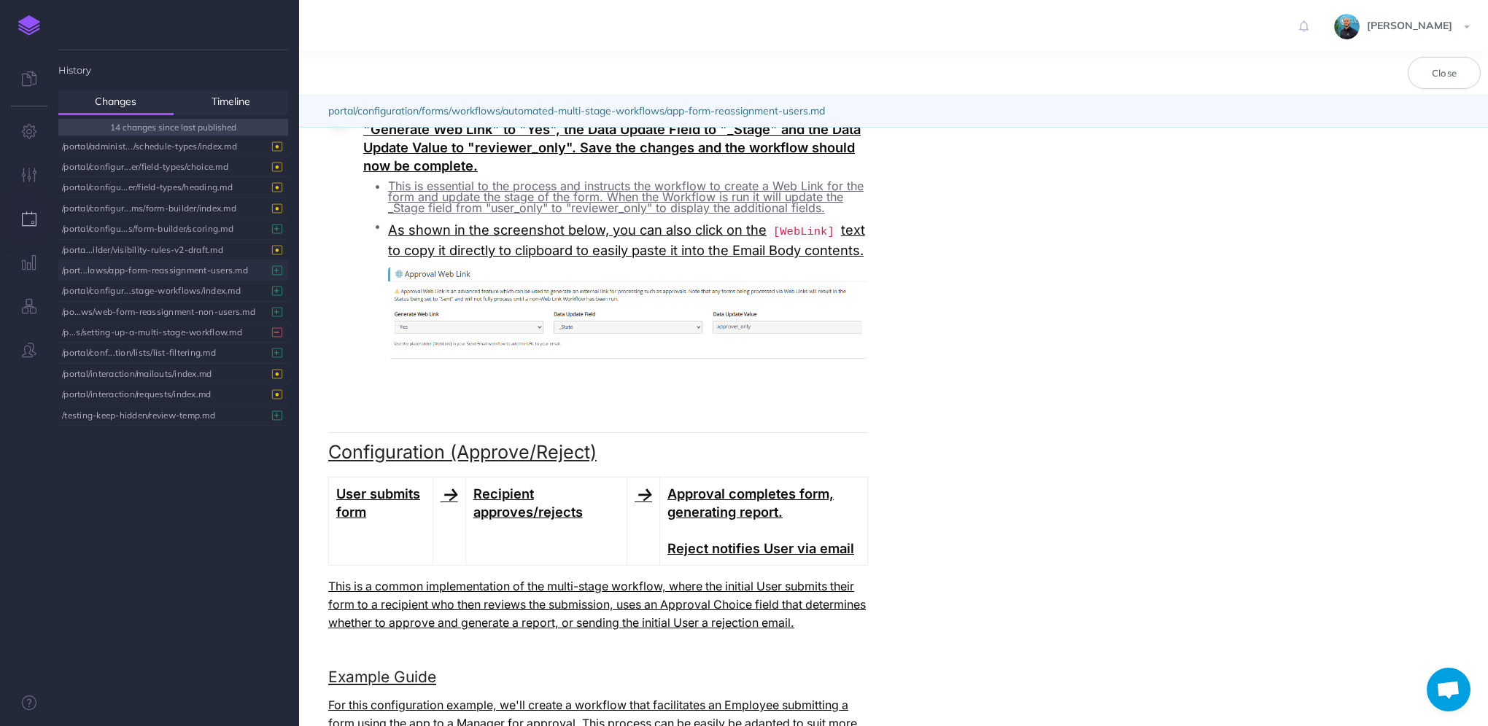
scroll to position [3719, 0]
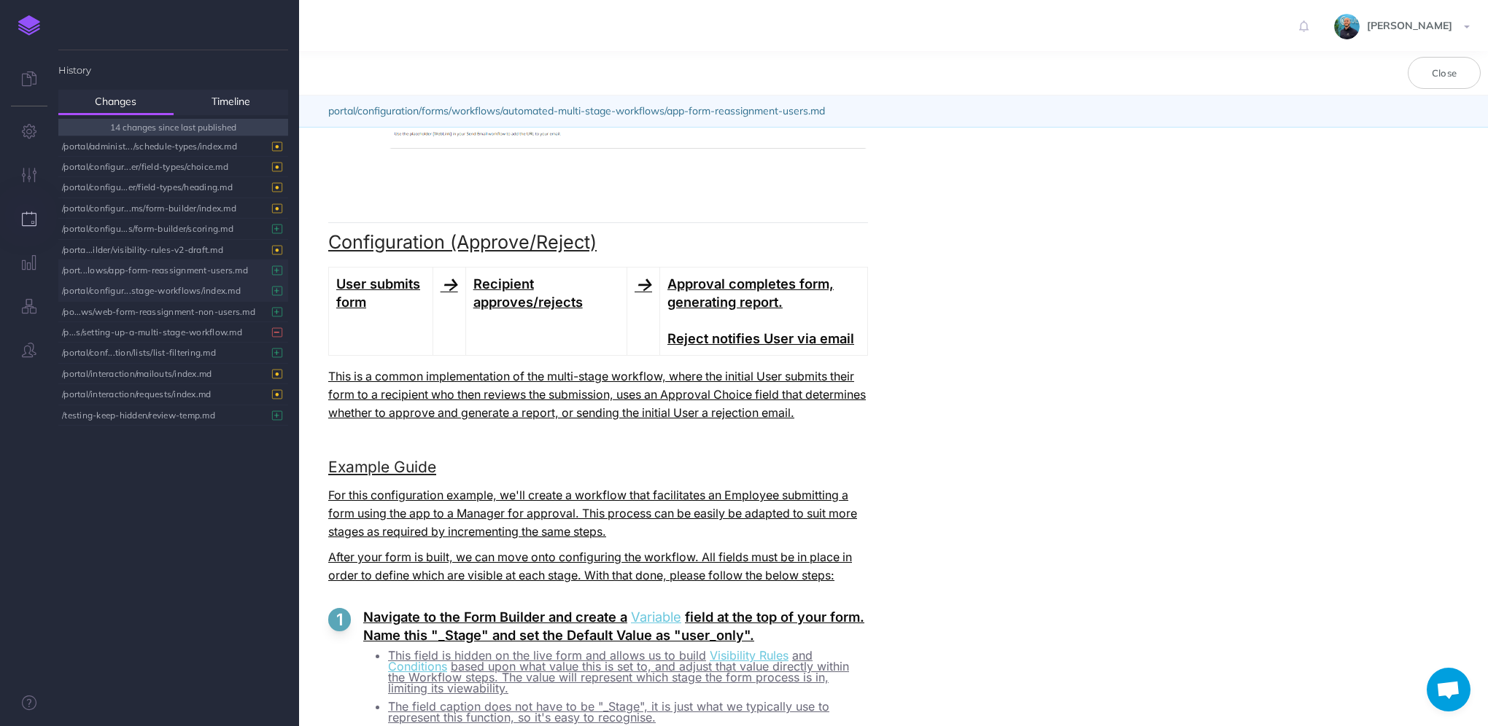
click at [192, 289] on div "/portal/configur...stage-workflows/index.md" at bounding box center [169, 291] width 215 height 20
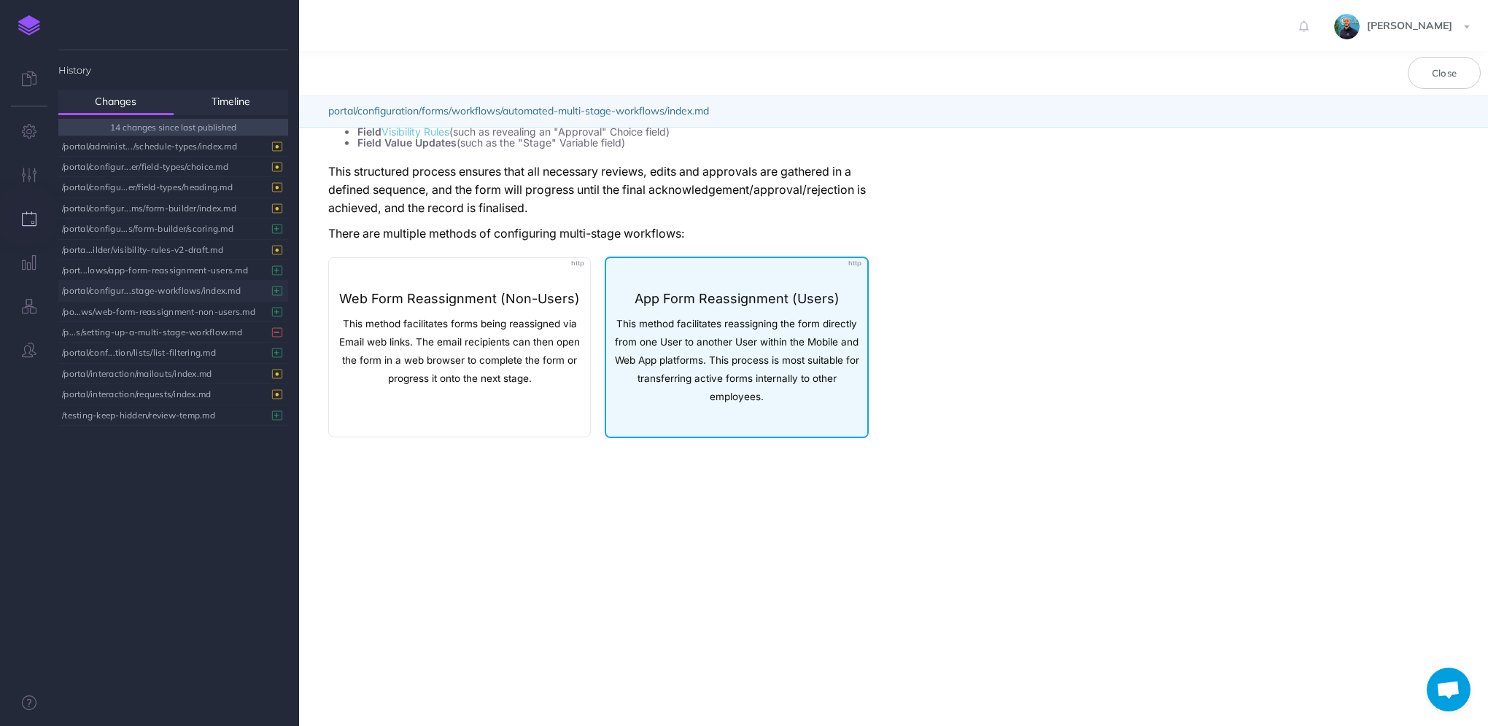
scroll to position [219, 0]
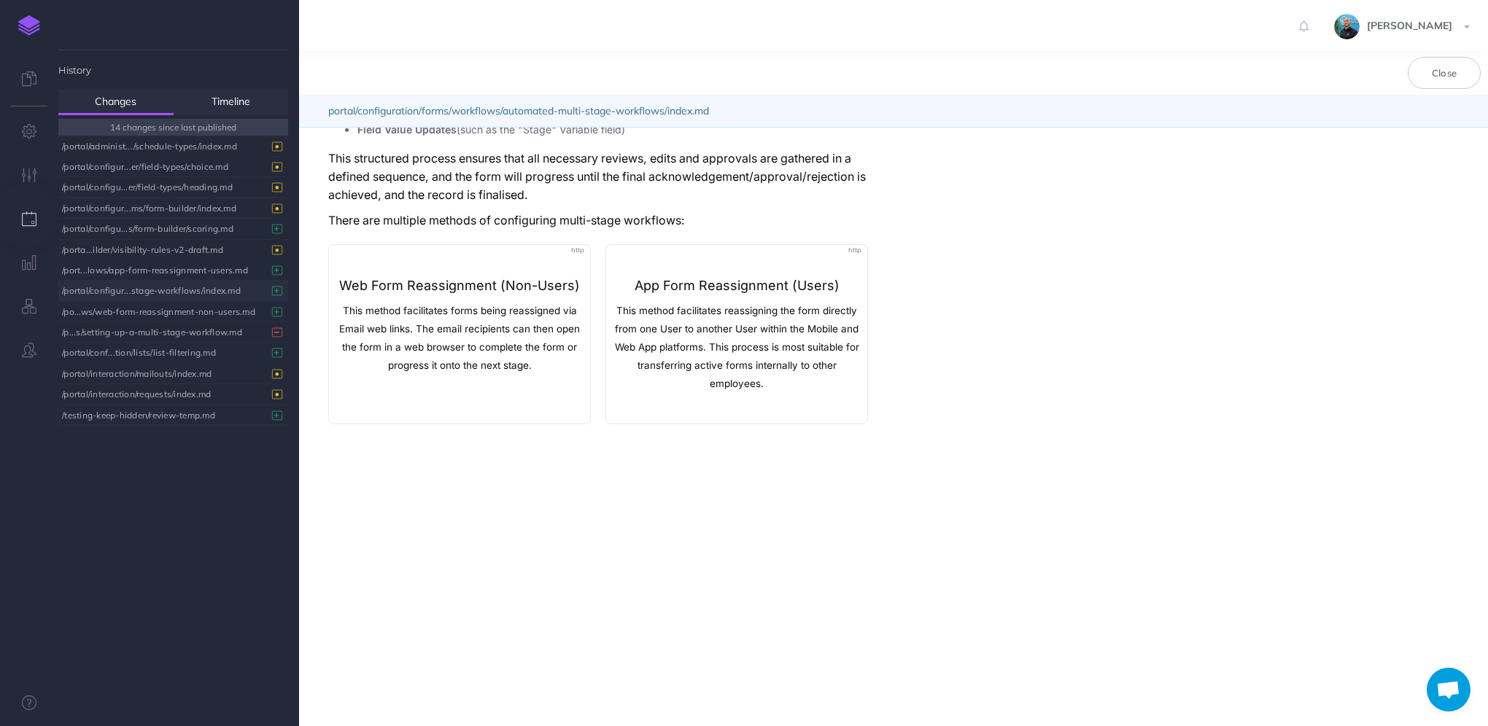
click at [228, 288] on div "/portal/configur...stage-workflows/index.md" at bounding box center [169, 291] width 215 height 20
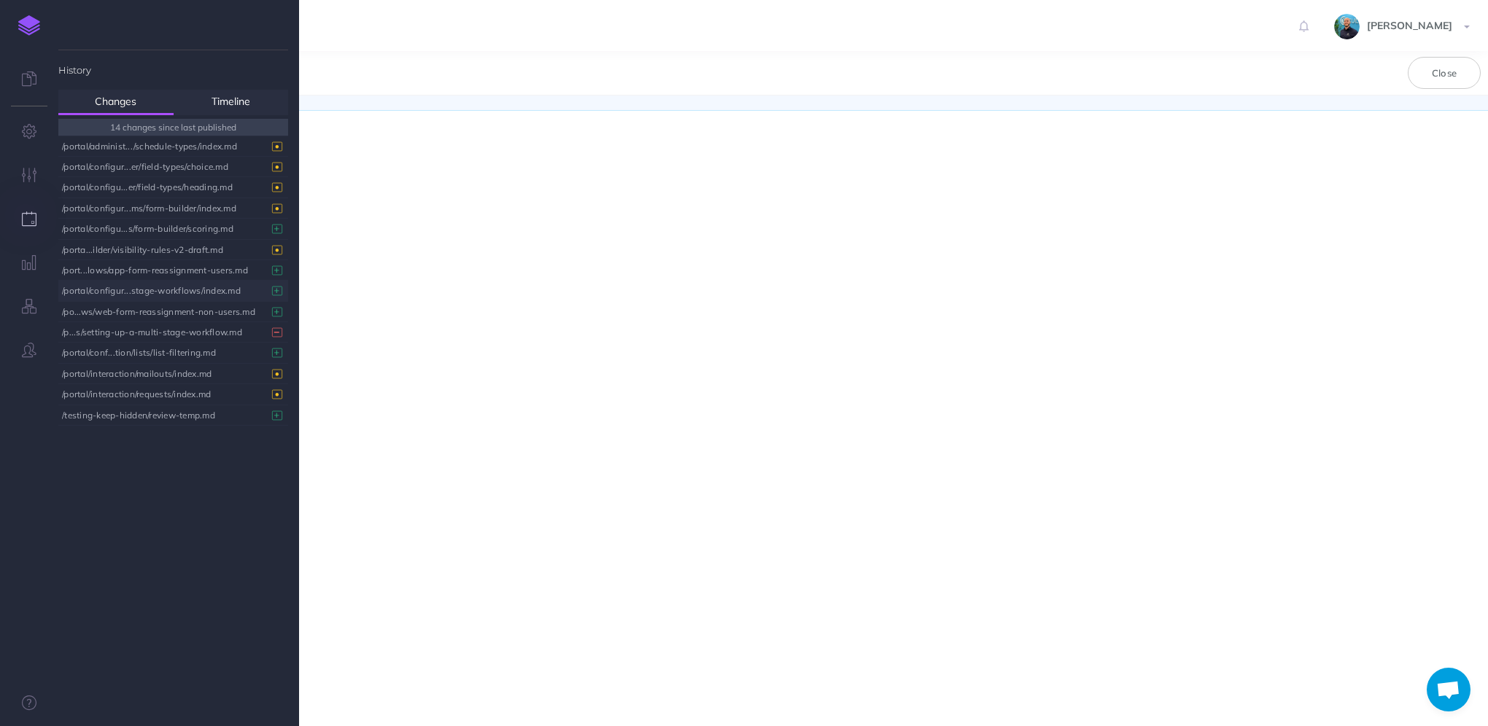
scroll to position [0, 0]
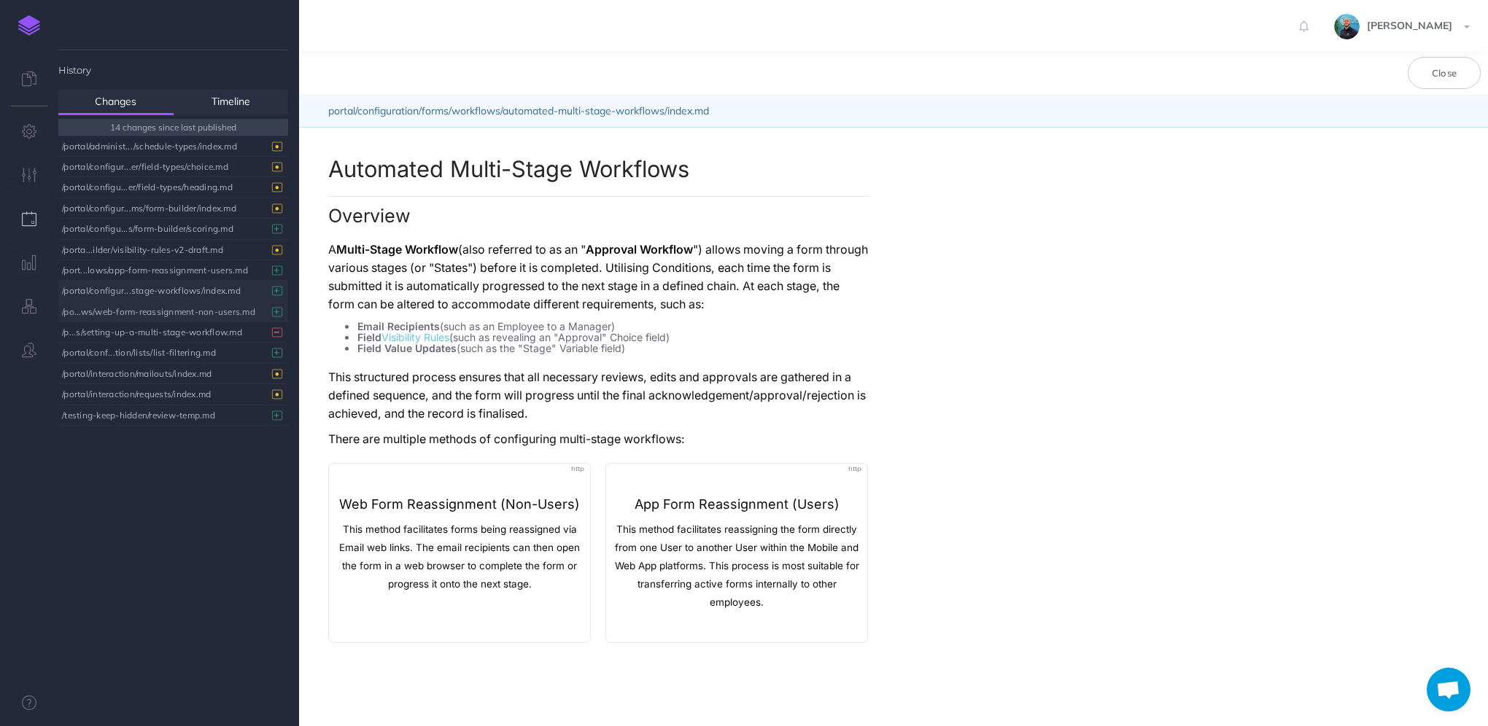
click at [221, 308] on div "/po...ws/web-form-reassignment-non-users.md" at bounding box center [169, 312] width 215 height 20
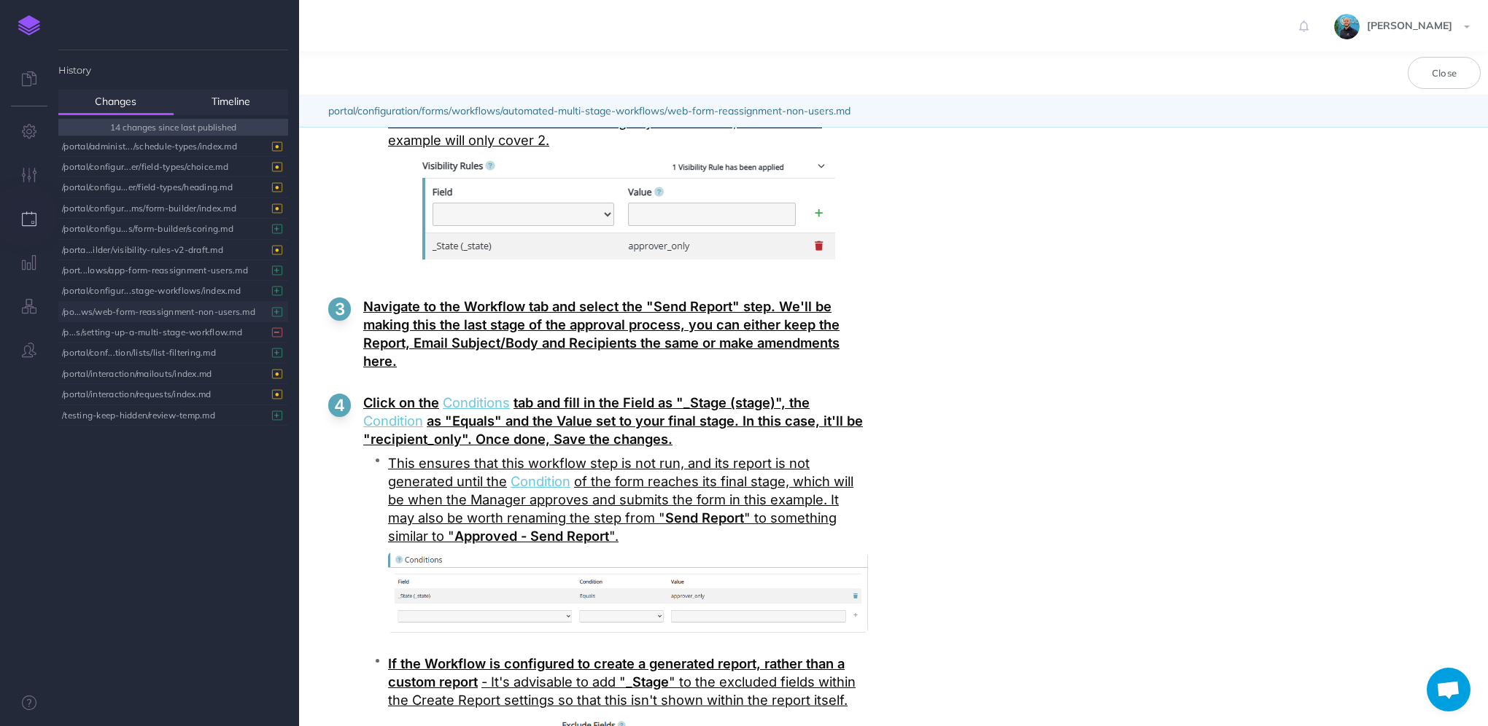
scroll to position [4959, 0]
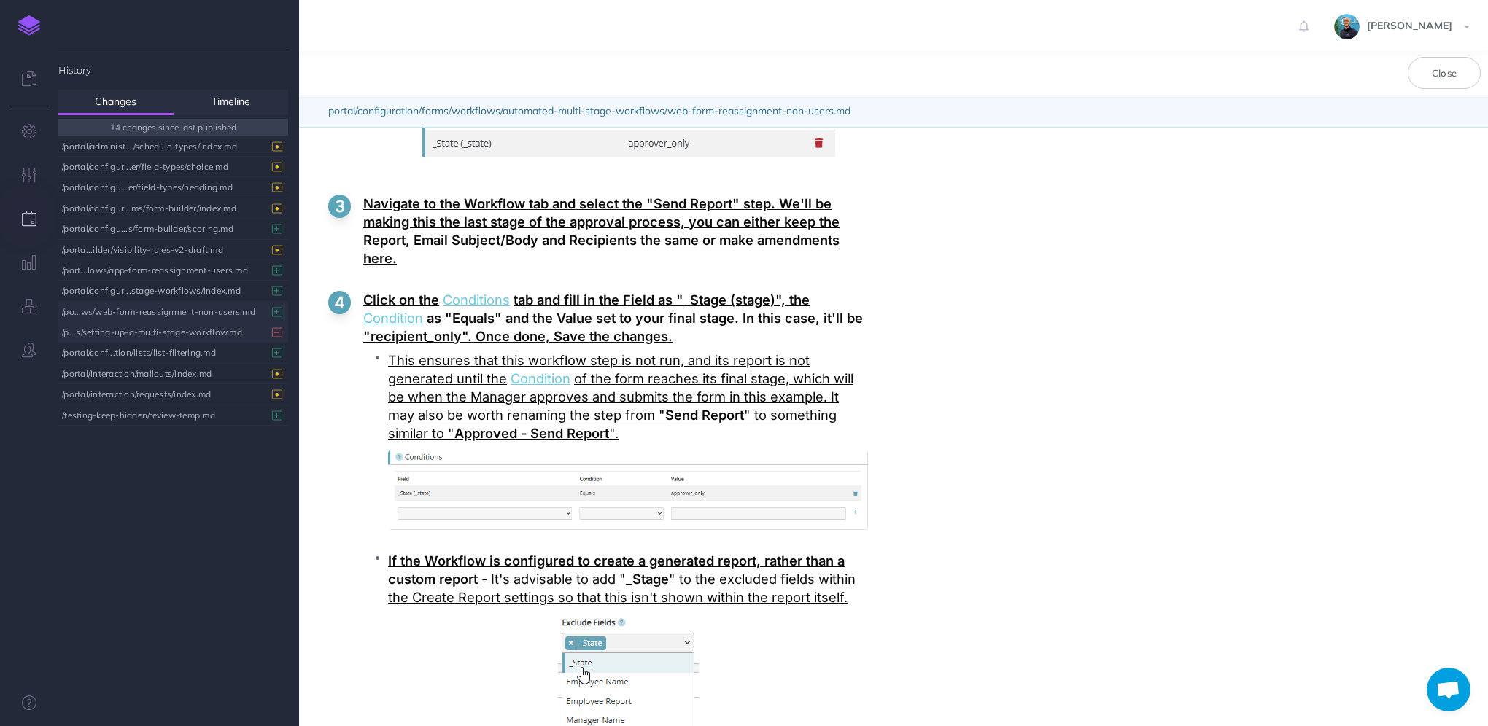
click at [123, 330] on div "/p...s/setting-up-a-multi-stage-workflow.md" at bounding box center [169, 332] width 215 height 20
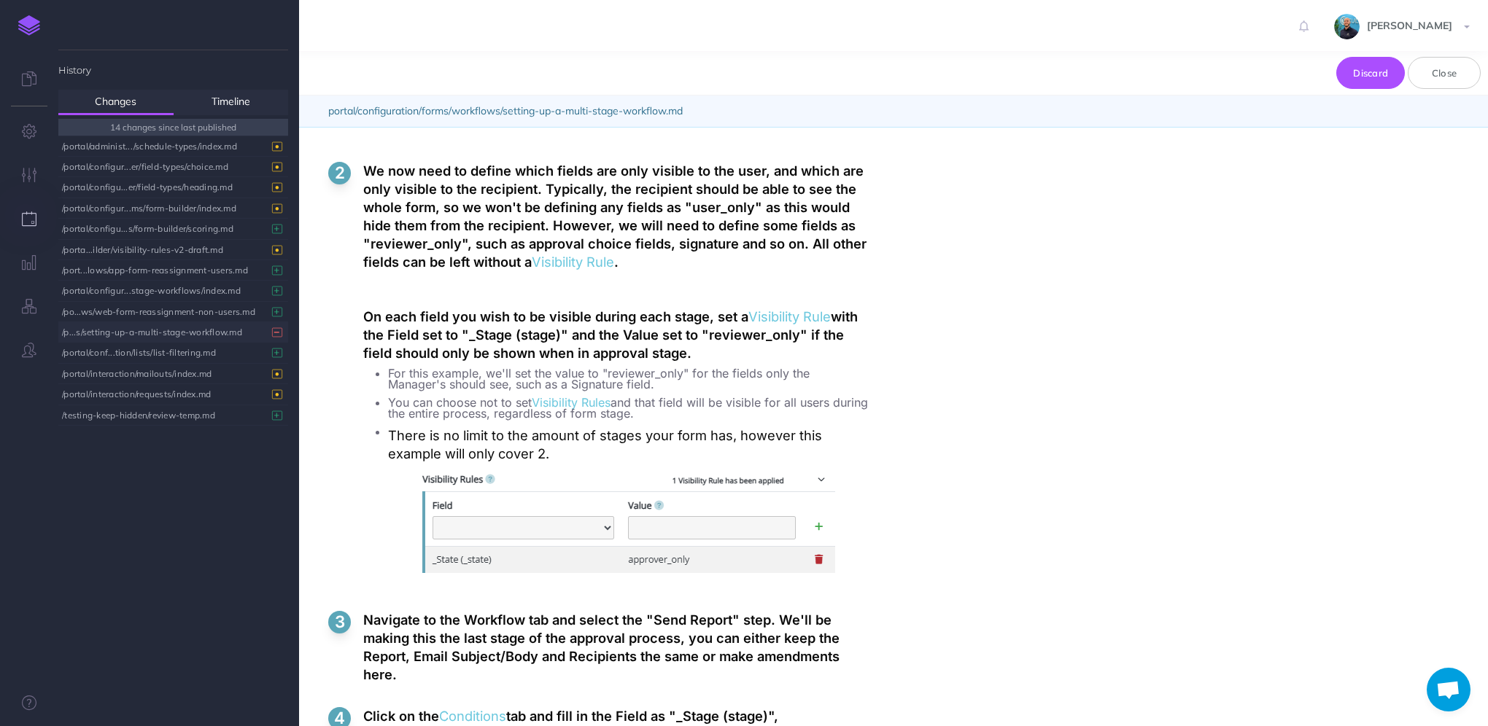
scroll to position [1677, 0]
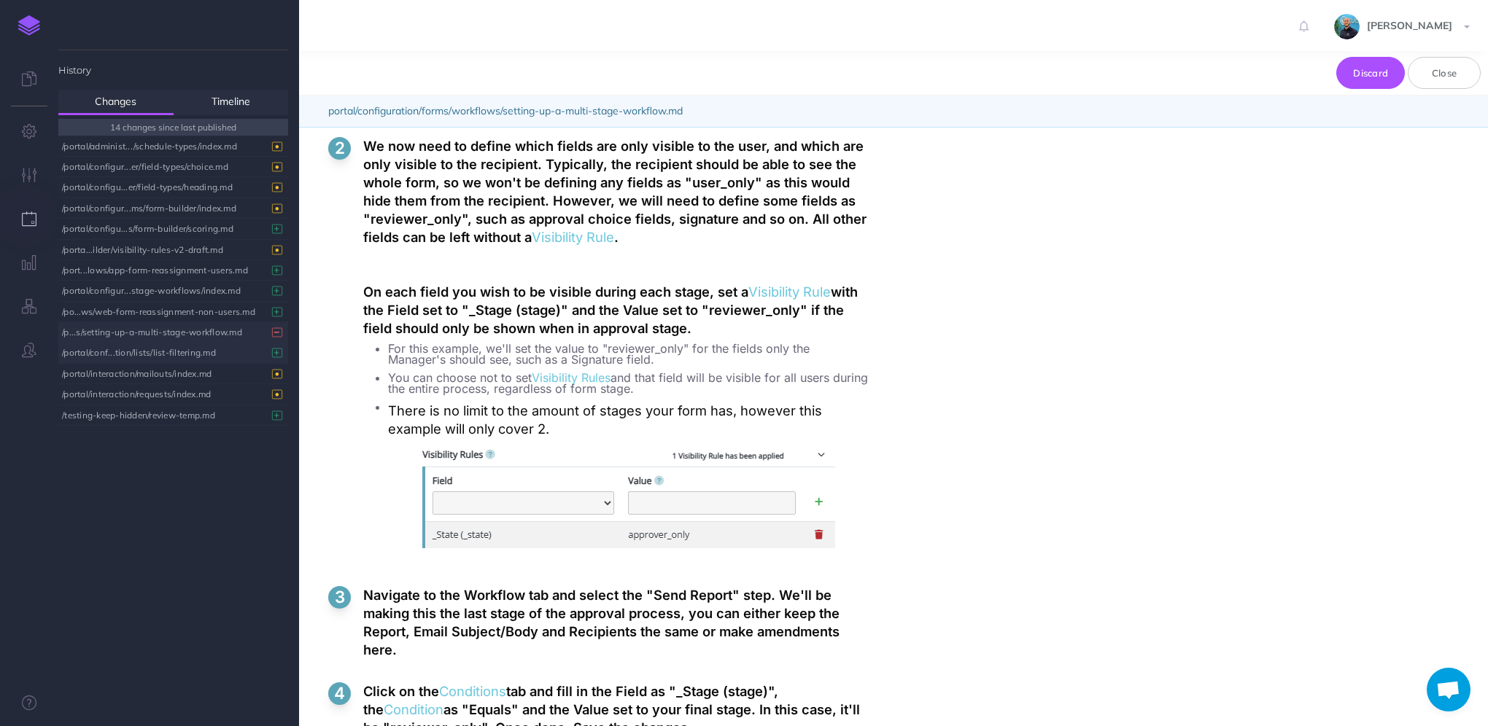
click at [158, 352] on div "/portal/conf...tion/lists/list-filtering.md" at bounding box center [169, 353] width 215 height 20
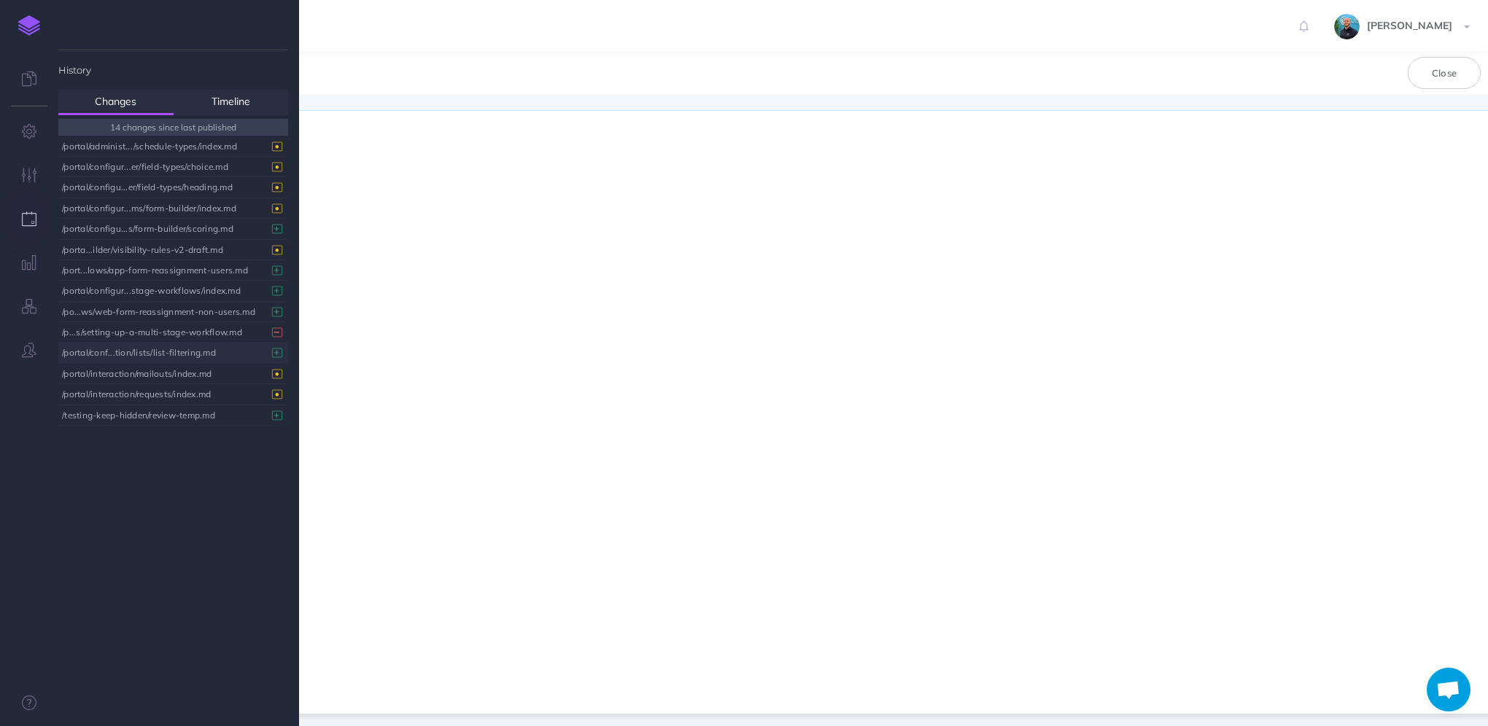
scroll to position [0, 0]
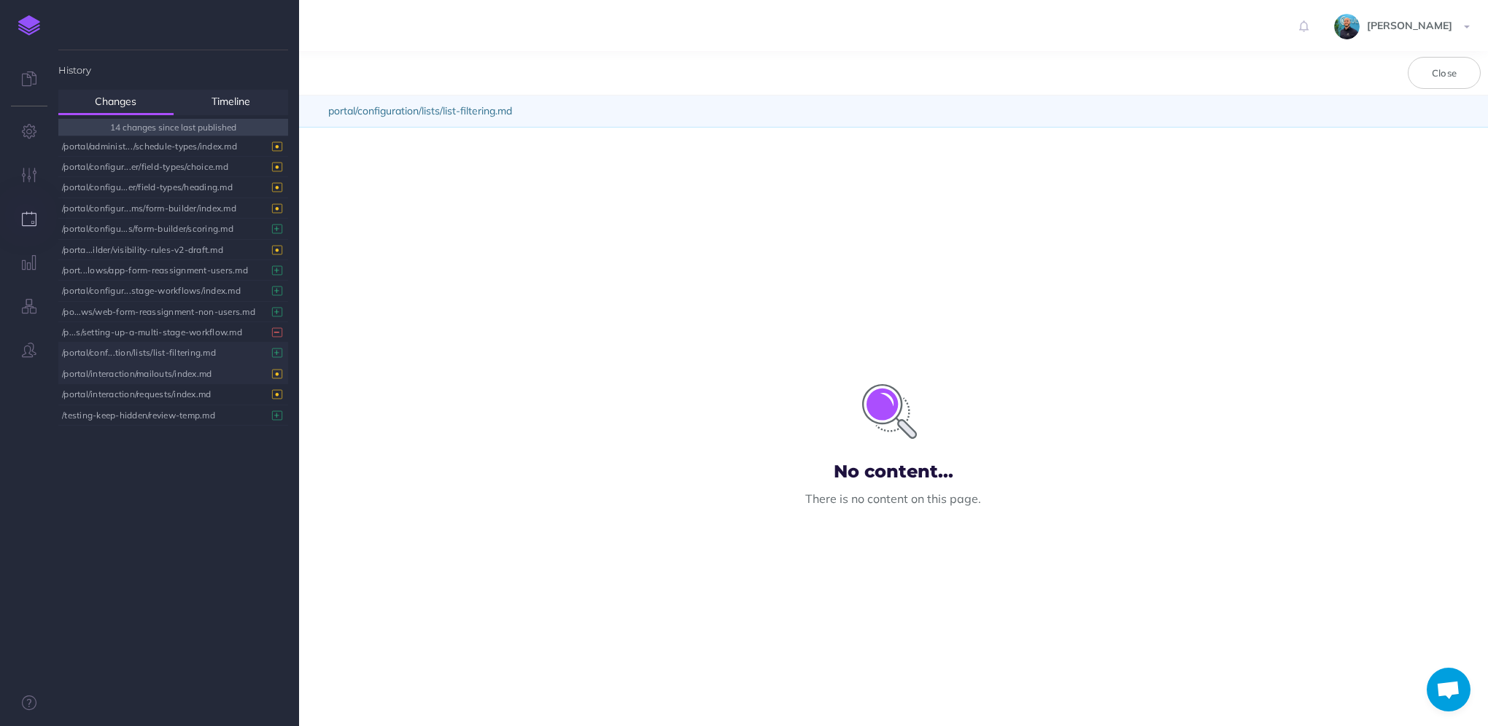
click at [139, 372] on div "/portal/interaction/mailouts/index.md" at bounding box center [169, 374] width 215 height 20
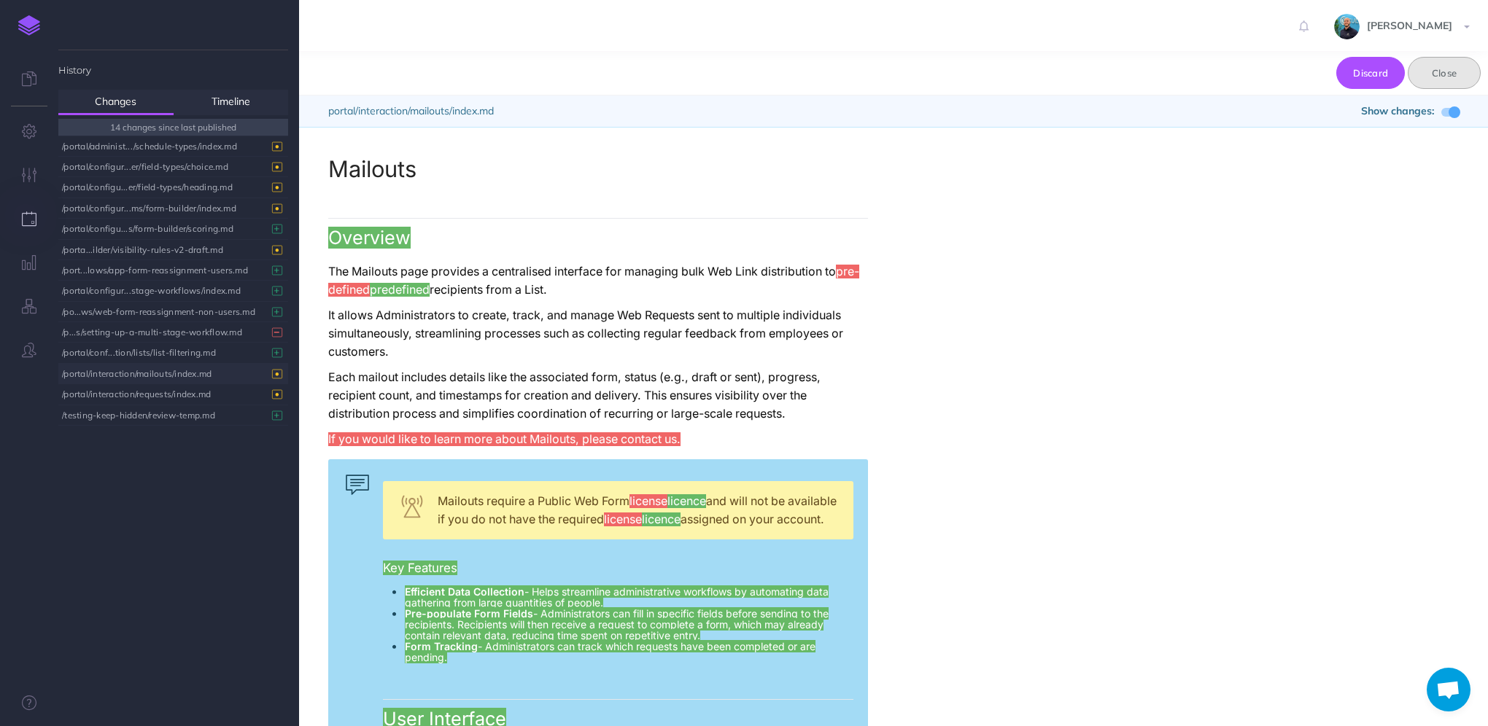
click at [1467, 81] on button "Close" at bounding box center [1443, 73] width 73 height 32
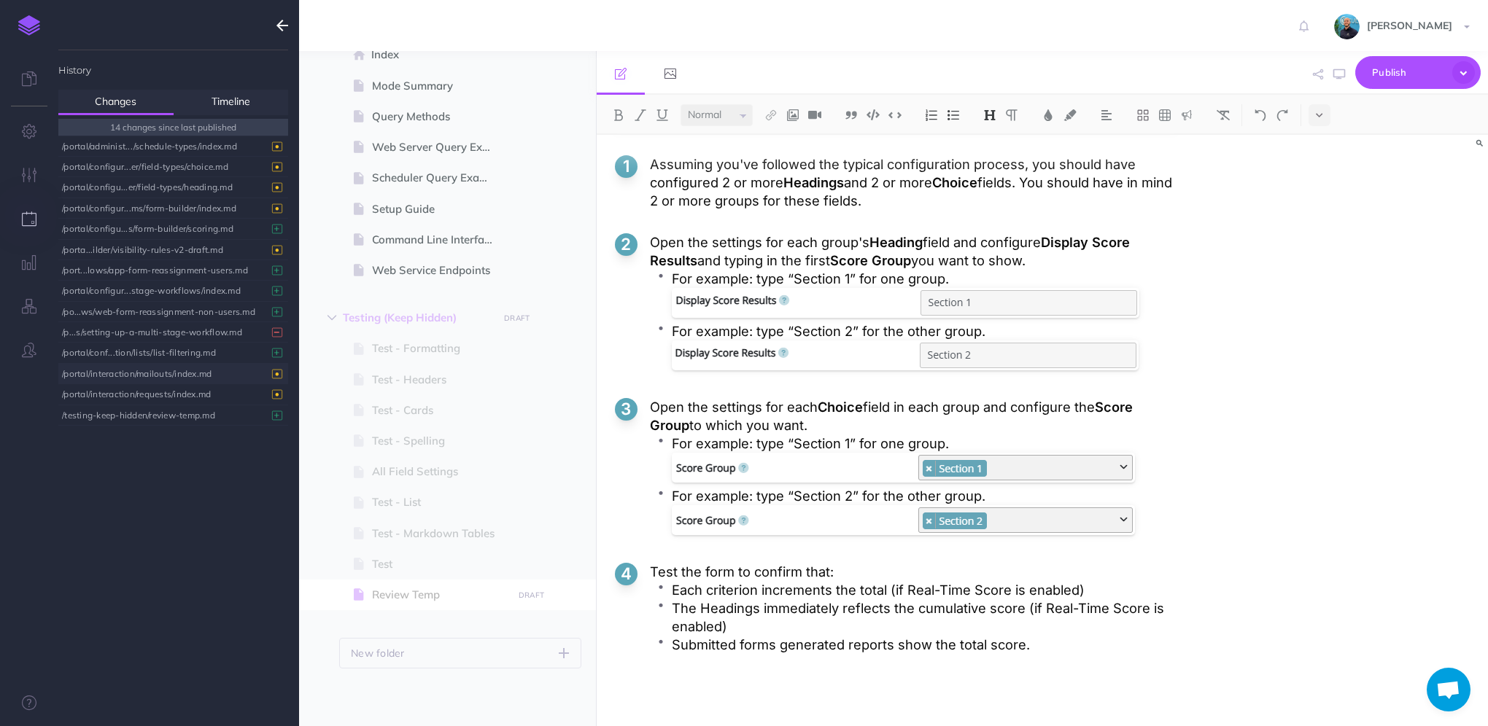
click at [185, 376] on div "/portal/interaction/mailouts/index.md" at bounding box center [169, 374] width 215 height 20
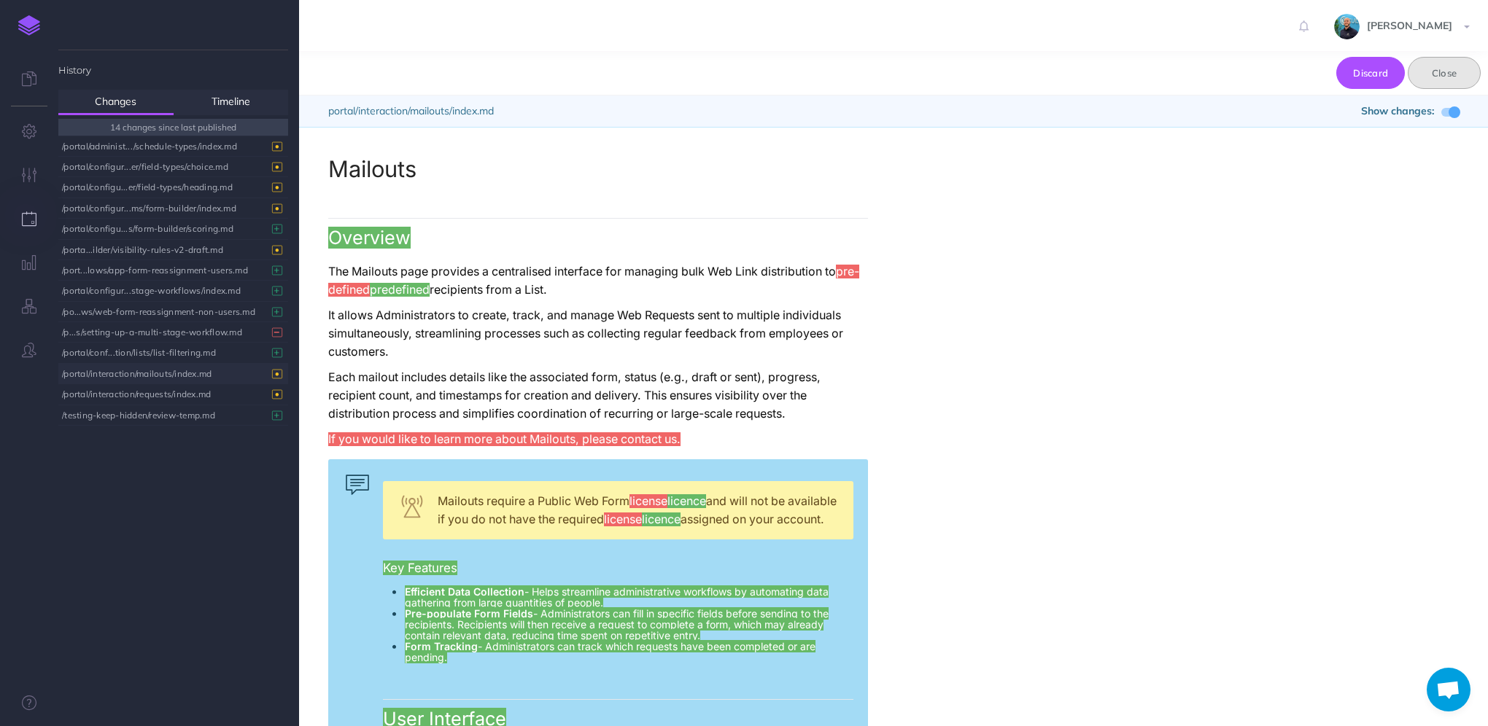
click at [1450, 61] on button "Close" at bounding box center [1443, 73] width 73 height 32
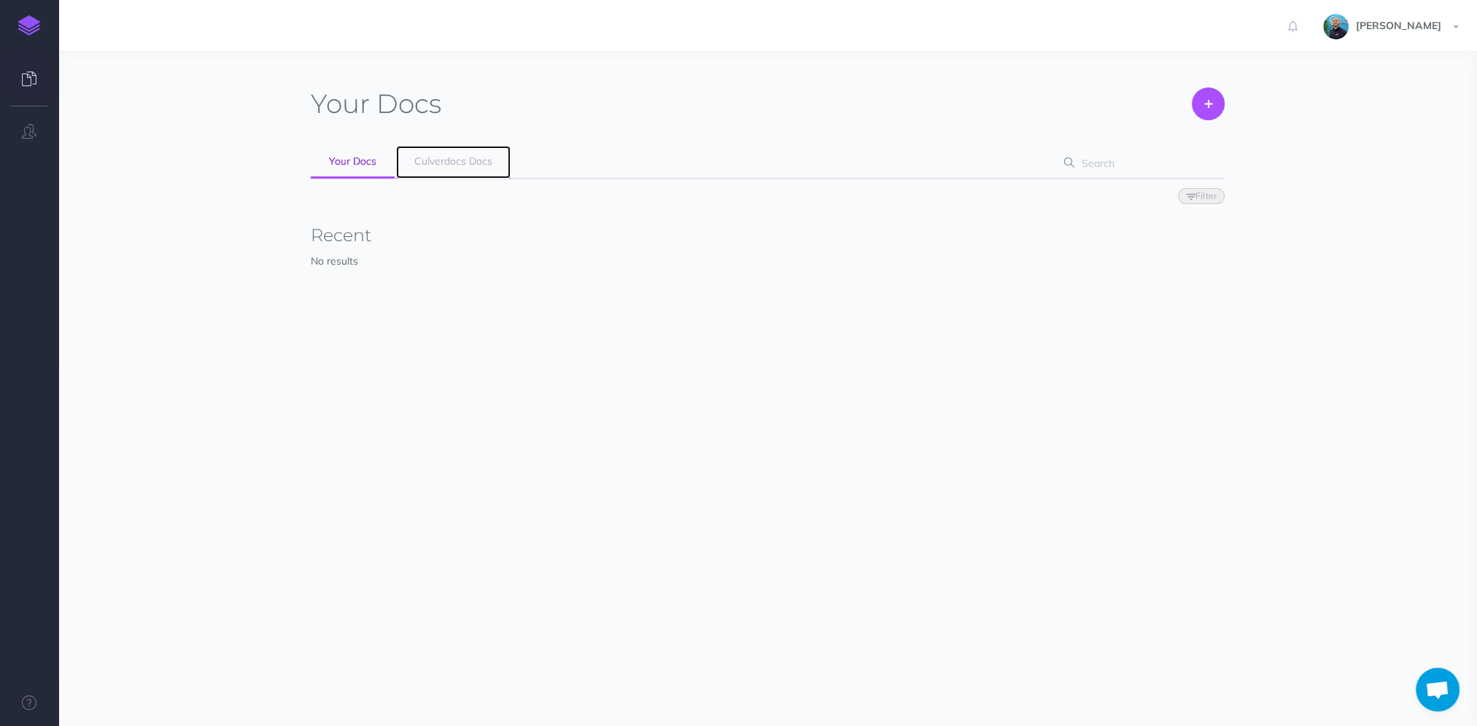
click at [443, 167] on span "Culverdocs Docs" at bounding box center [453, 161] width 78 height 13
